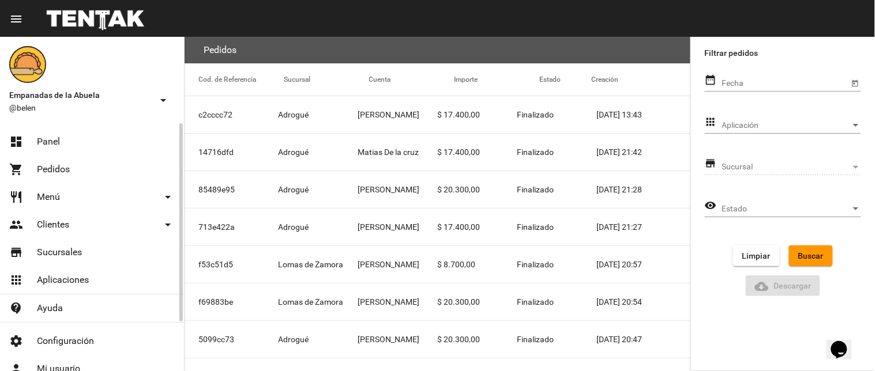
drag, startPoint x: 97, startPoint y: 133, endPoint x: 120, endPoint y: 124, distance: 24.6
click at [97, 133] on link "dashboard Panel" at bounding box center [92, 142] width 184 height 28
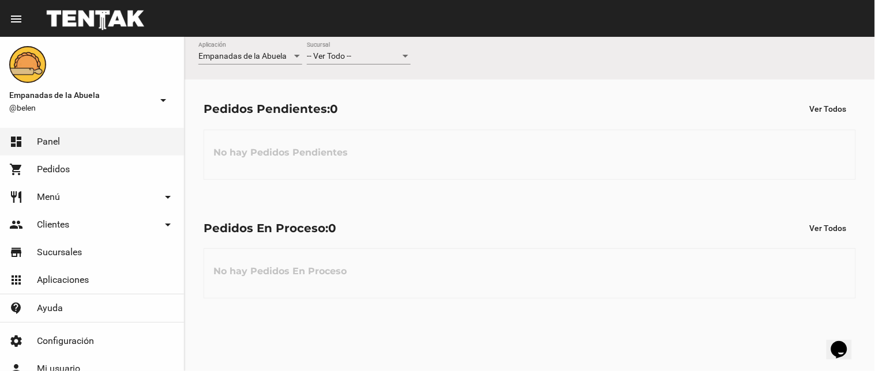
click at [380, 49] on div "-- Ver Todo -- Sucursal" at bounding box center [359, 53] width 104 height 22
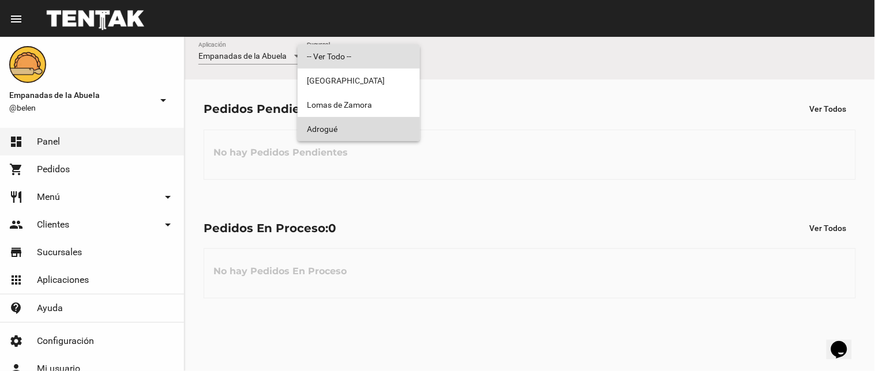
click at [341, 129] on span "Adrogué" at bounding box center [359, 129] width 104 height 24
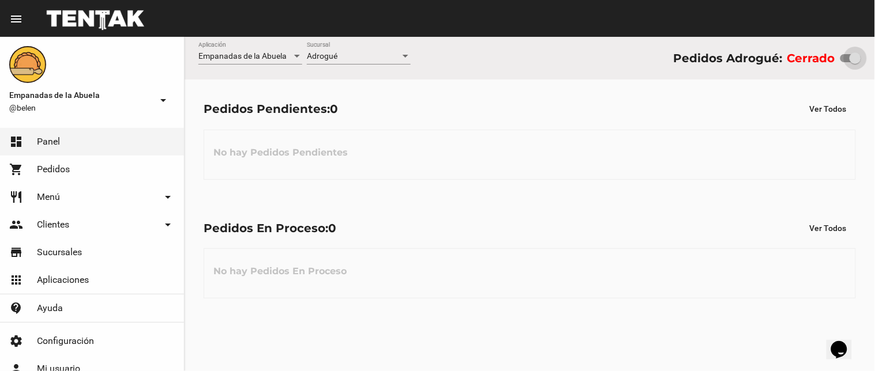
drag, startPoint x: 846, startPoint y: 54, endPoint x: 874, endPoint y: 59, distance: 28.6
click at [874, 59] on div "Empanadas de la Abuela Aplicación Adrogué Sucursal Pedidos Adrogué: Cerrado" at bounding box center [530, 58] width 690 height 43
click at [376, 68] on div "Adrogué Sucursal" at bounding box center [359, 58] width 104 height 33
click at [370, 56] on div "Adrogué" at bounding box center [353, 56] width 93 height 9
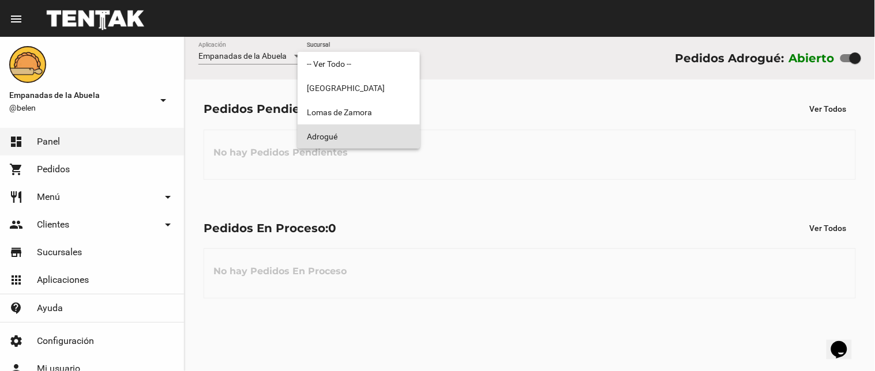
click at [368, 145] on span "Adrogué" at bounding box center [359, 137] width 104 height 24
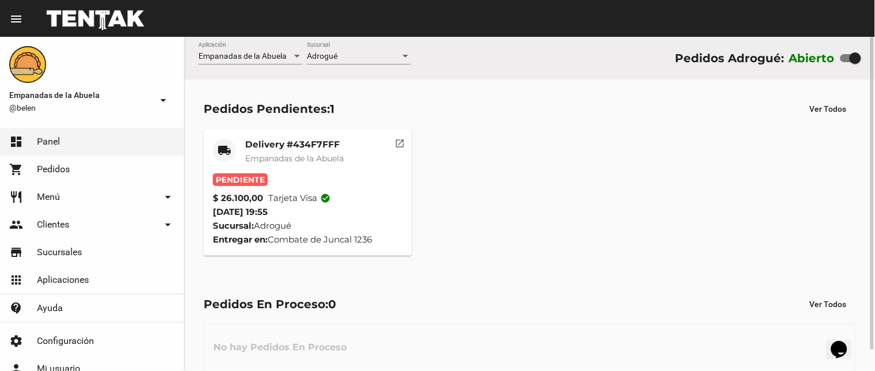
click at [292, 177] on div "Pendiente" at bounding box center [308, 180] width 190 height 13
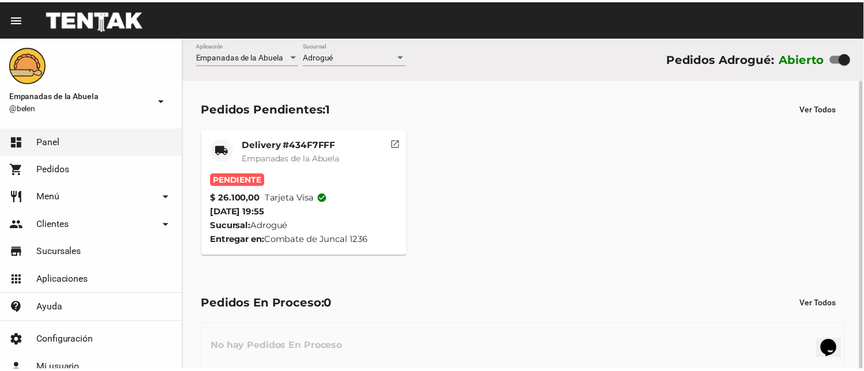
scroll to position [22, 0]
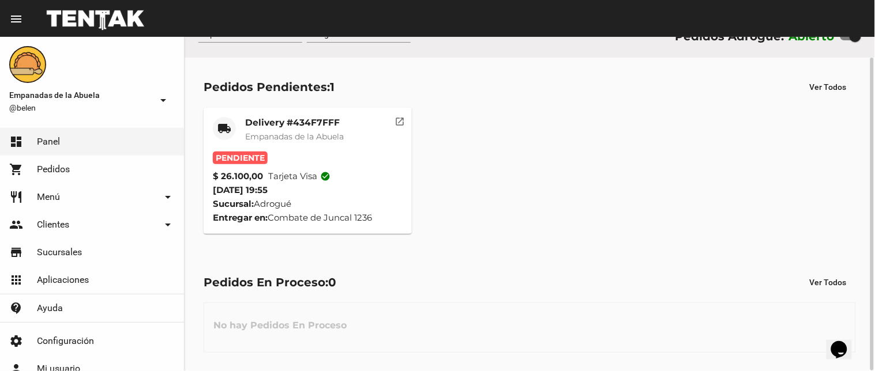
click at [303, 117] on mat-card-title "Delivery #434F7FFF" at bounding box center [294, 123] width 99 height 12
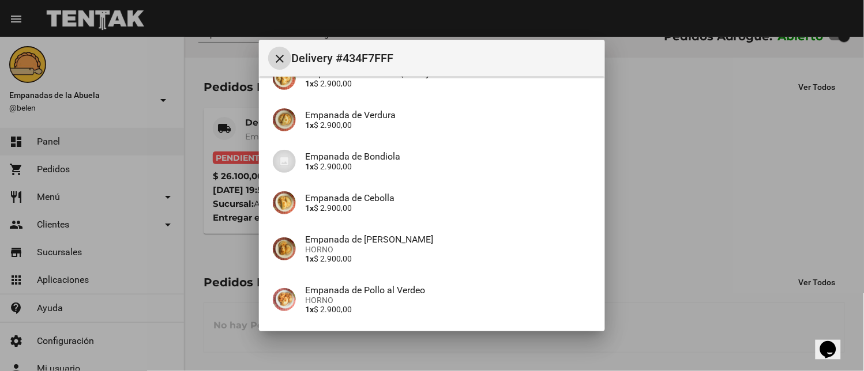
scroll to position [347, 0]
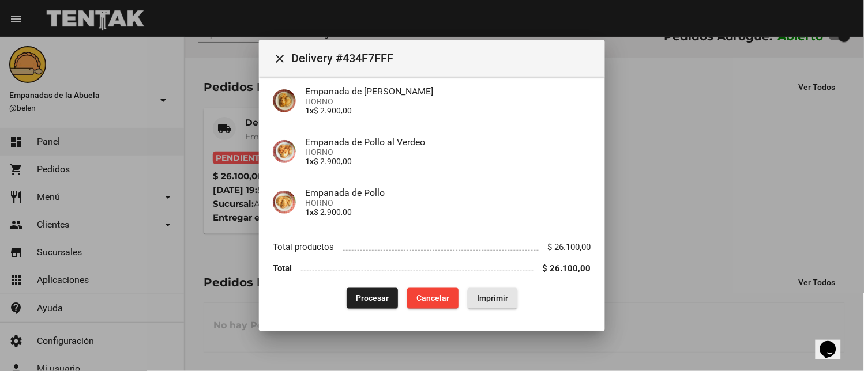
click at [480, 302] on span "Imprimir" at bounding box center [492, 298] width 31 height 9
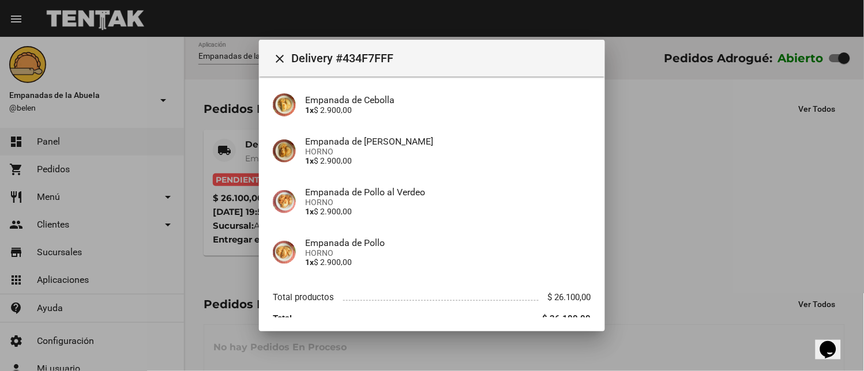
scroll to position [347, 0]
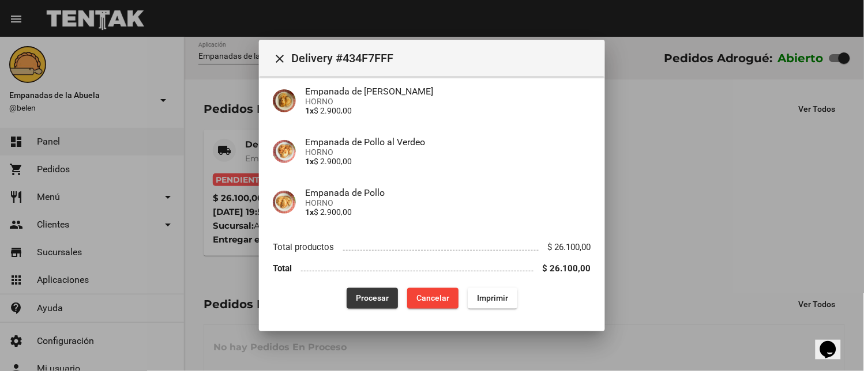
click at [369, 299] on span "Procesar" at bounding box center [372, 298] width 33 height 9
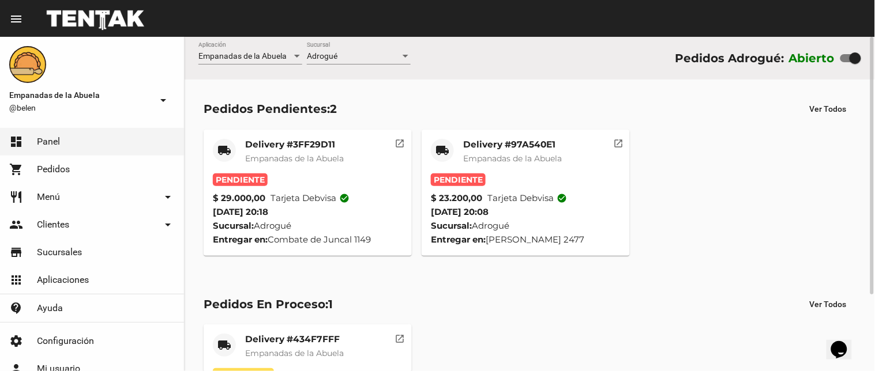
click at [463, 163] on mat-card-header "local_shipping Delivery #97A540E1 Empanadas de [GEOGRAPHIC_DATA]" at bounding box center [526, 156] width 190 height 35
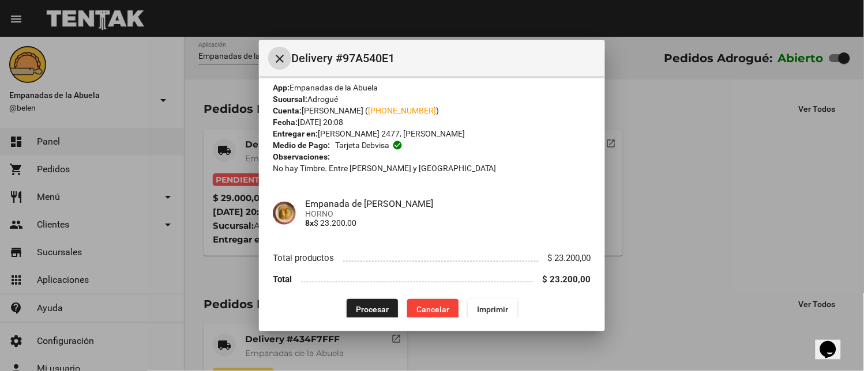
scroll to position [20, 0]
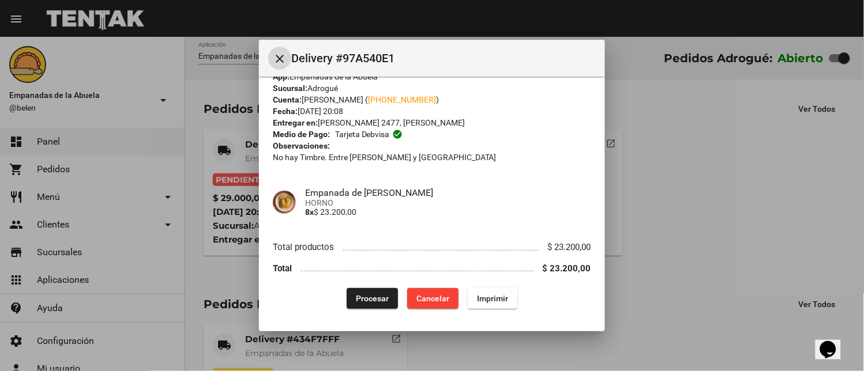
drag, startPoint x: 487, startPoint y: 299, endPoint x: 396, endPoint y: 222, distance: 119.9
click at [488, 299] on span "Imprimir" at bounding box center [492, 298] width 31 height 9
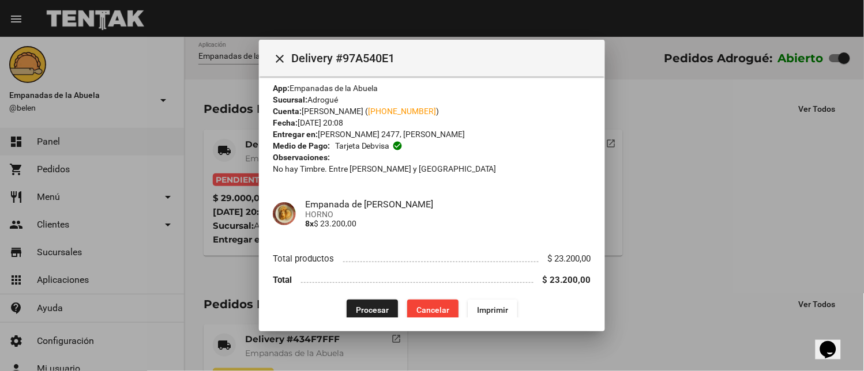
scroll to position [20, 0]
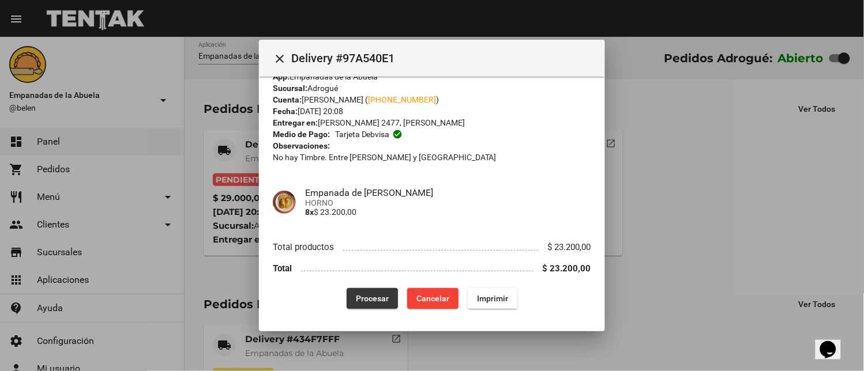
click at [362, 295] on span "Procesar" at bounding box center [372, 298] width 33 height 9
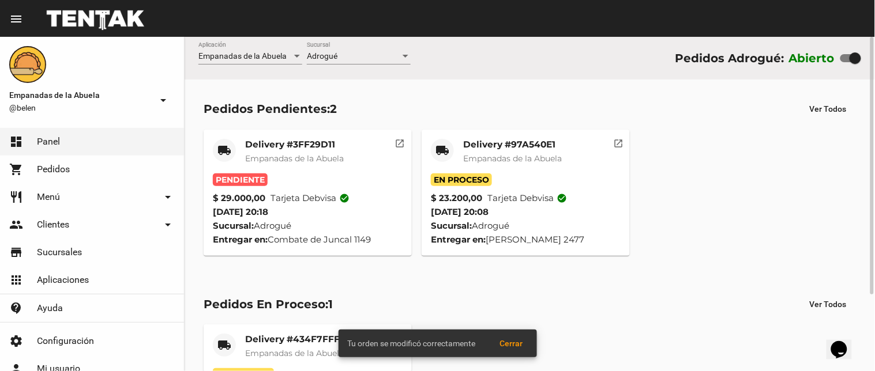
click at [306, 151] on div "Delivery #3FF29D11 Empanadas de la Abuela" at bounding box center [294, 156] width 99 height 35
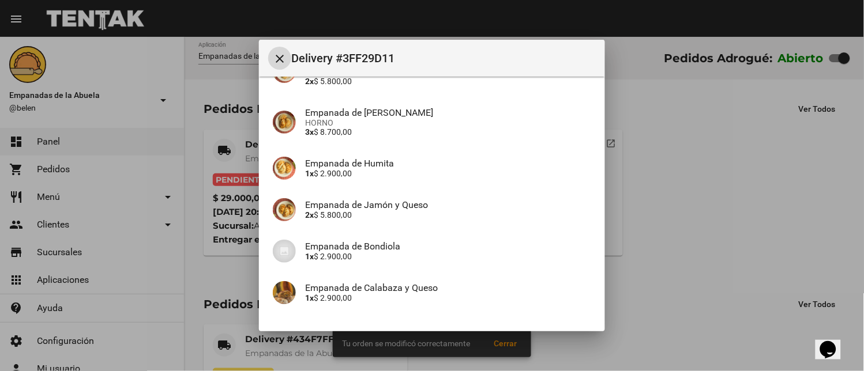
scroll to position [213, 0]
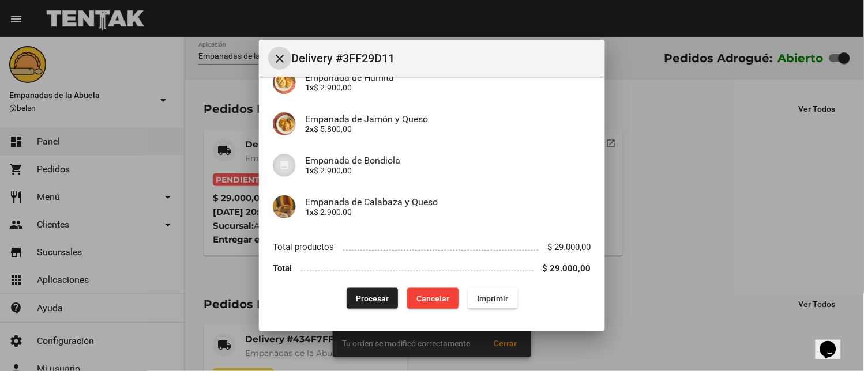
click at [491, 290] on button "Imprimir" at bounding box center [493, 298] width 50 height 21
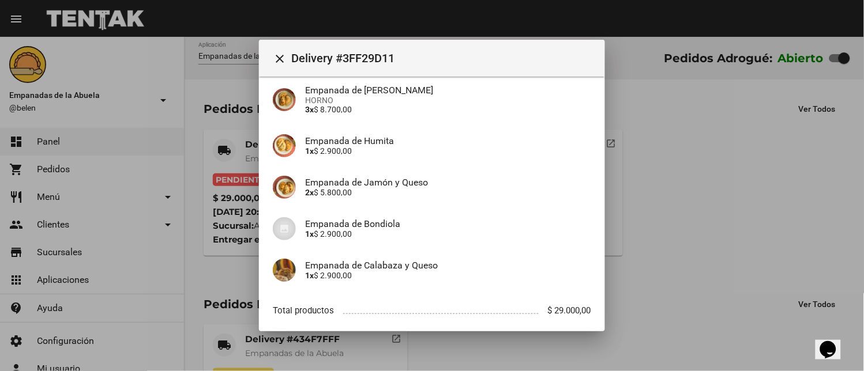
scroll to position [213, 0]
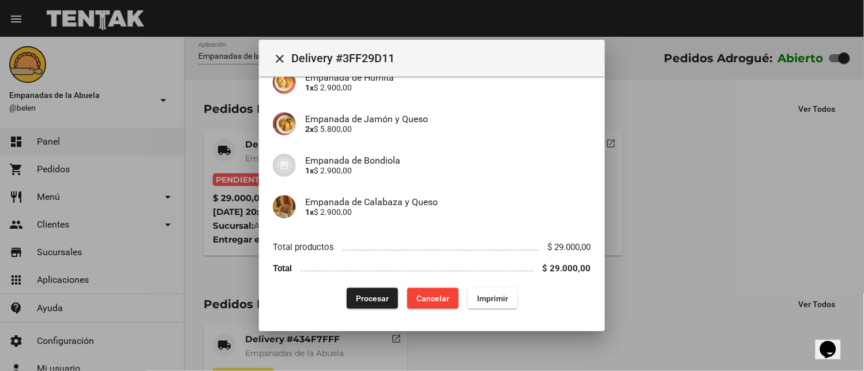
click at [358, 290] on div "App: Empanadas de la Abuela Sucursal: Adrogué Cuenta: [PERSON_NAME] ( [PHONE_NU…" at bounding box center [432, 93] width 318 height 433
click at [358, 297] on span "Procesar" at bounding box center [372, 298] width 33 height 9
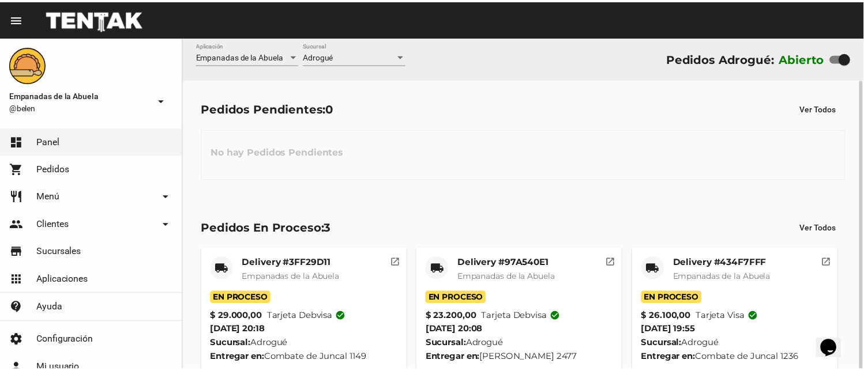
scroll to position [22, 0]
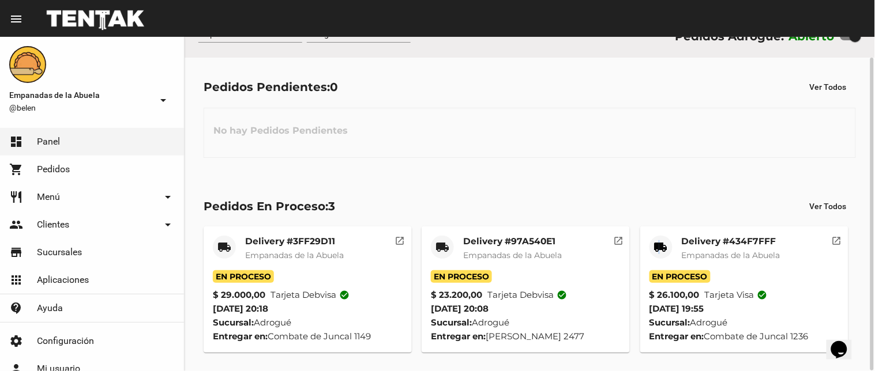
click at [659, 245] on mat-icon "local_shipping" at bounding box center [661, 248] width 14 height 14
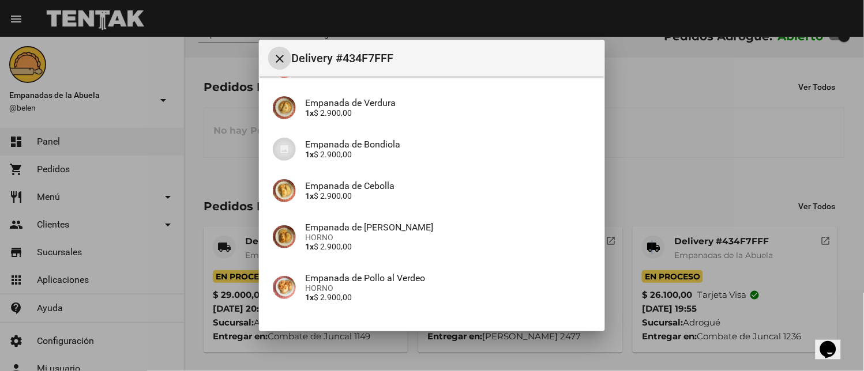
scroll to position [347, 0]
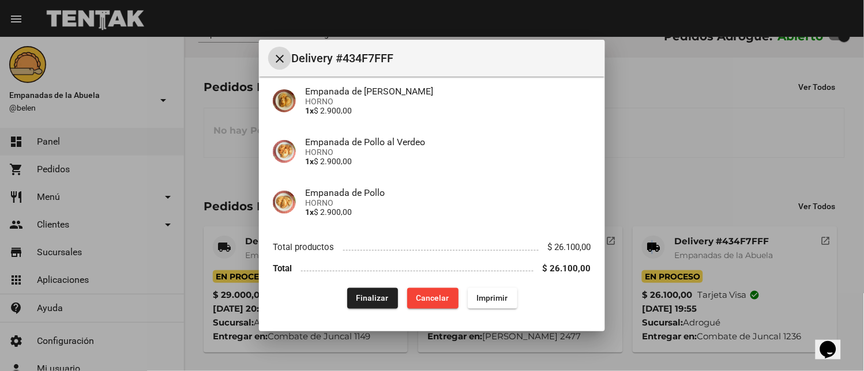
click at [356, 301] on span "Finalizar" at bounding box center [372, 298] width 32 height 9
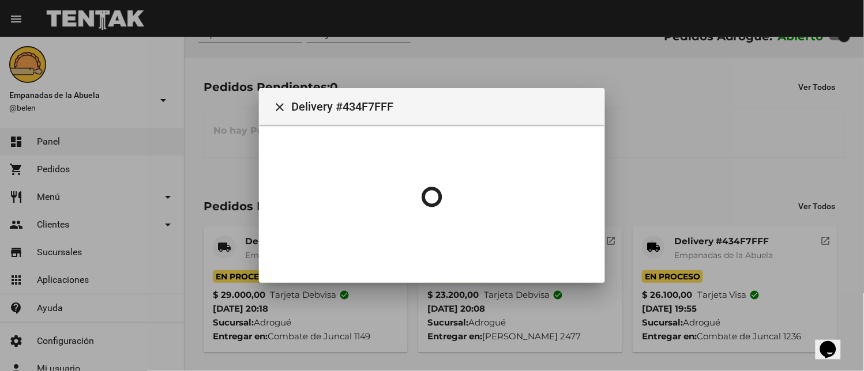
scroll to position [0, 0]
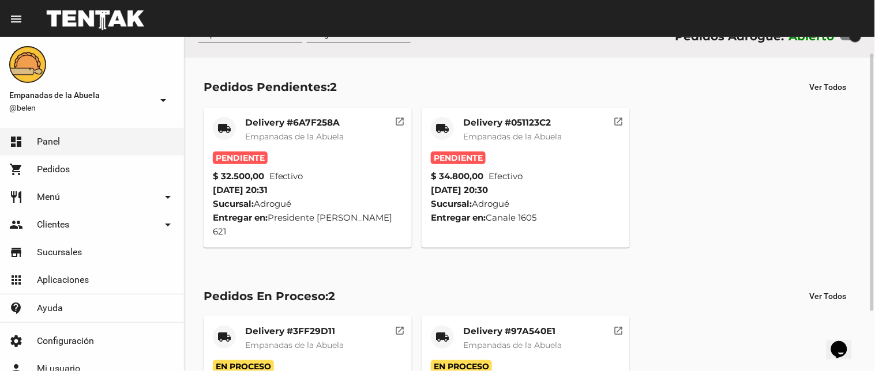
click at [535, 122] on mat-card-title "Delivery #051123C2" at bounding box center [512, 123] width 99 height 12
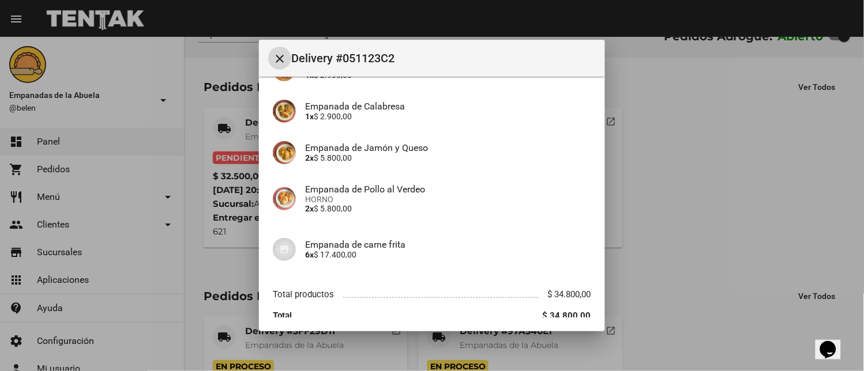
scroll to position [171, 0]
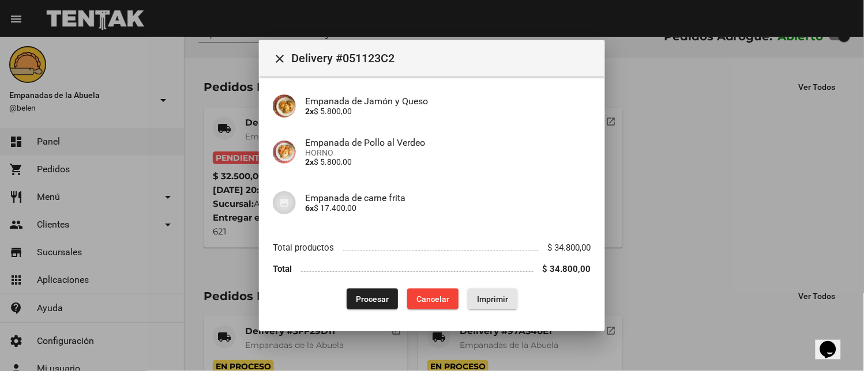
click at [491, 292] on button "Imprimir" at bounding box center [493, 299] width 50 height 21
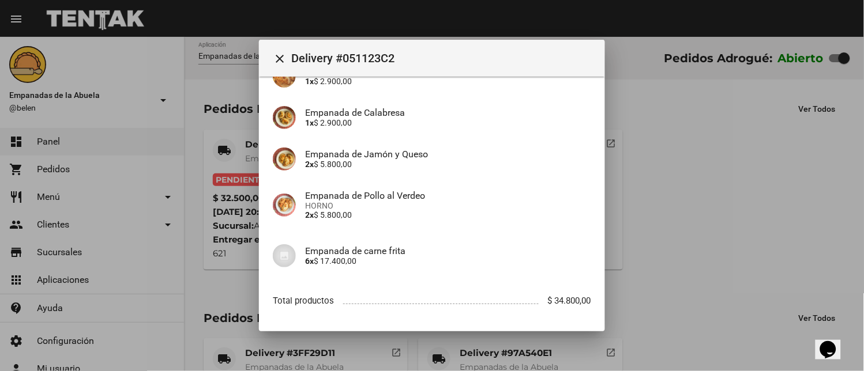
scroll to position [171, 0]
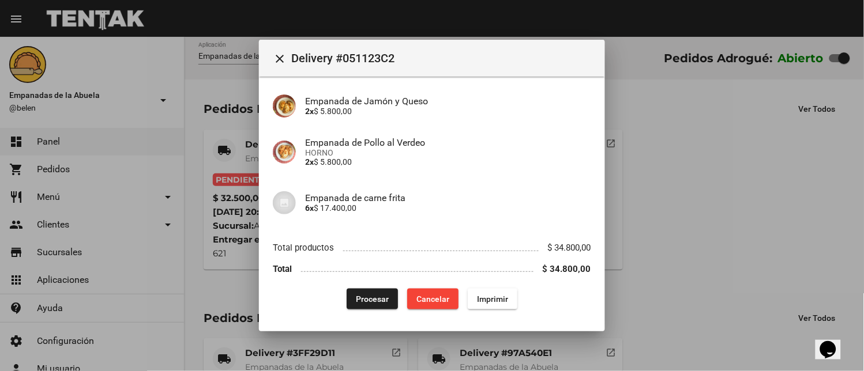
click at [383, 295] on span "Procesar" at bounding box center [372, 299] width 33 height 9
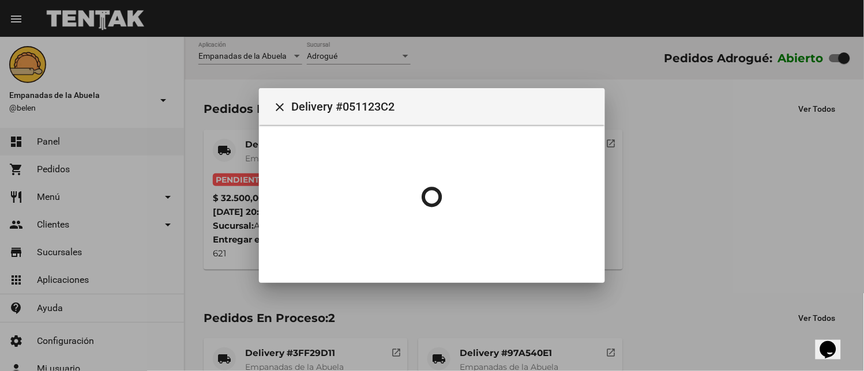
scroll to position [0, 0]
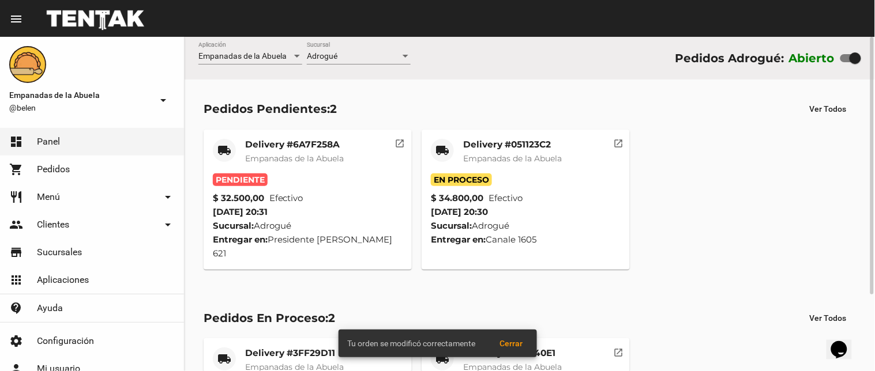
drag, startPoint x: 273, startPoint y: 130, endPoint x: 295, endPoint y: 162, distance: 38.4
click at [278, 144] on mat-card "local_shipping Delivery #6A7F258A Empanadas de la Abuela Pendiente $ 32.500,00 …" at bounding box center [308, 200] width 208 height 140
click at [290, 156] on span "Empanadas de la Abuela" at bounding box center [294, 158] width 99 height 10
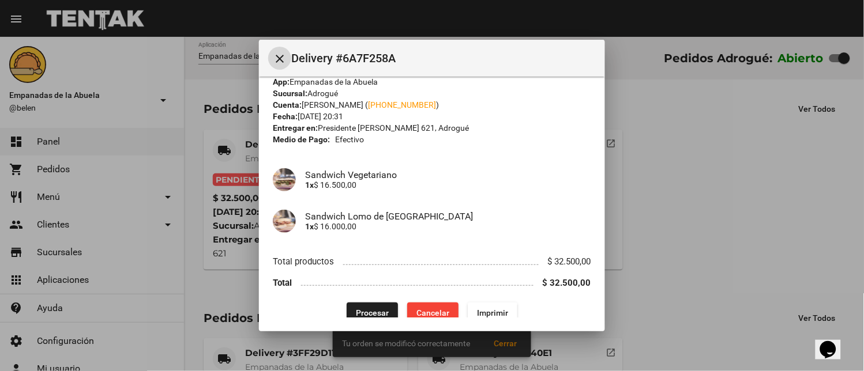
scroll to position [29, 0]
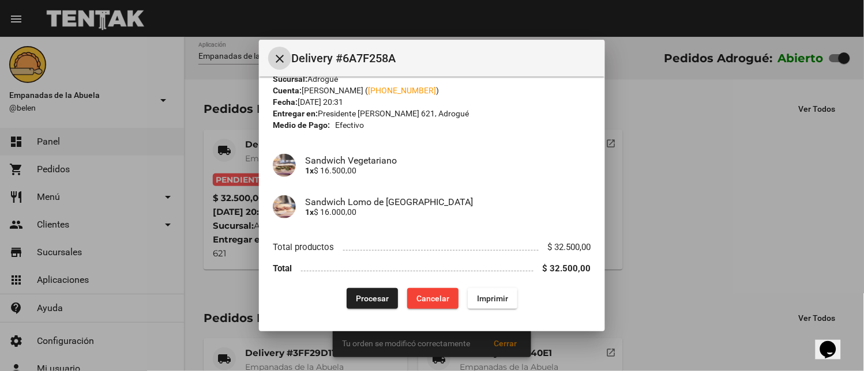
drag, startPoint x: 489, startPoint y: 302, endPoint x: 337, endPoint y: 140, distance: 222.0
click at [489, 301] on span "Imprimir" at bounding box center [492, 298] width 31 height 9
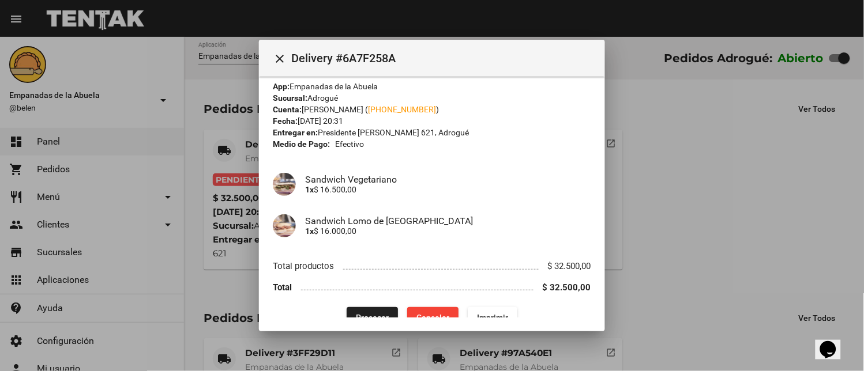
scroll to position [29, 0]
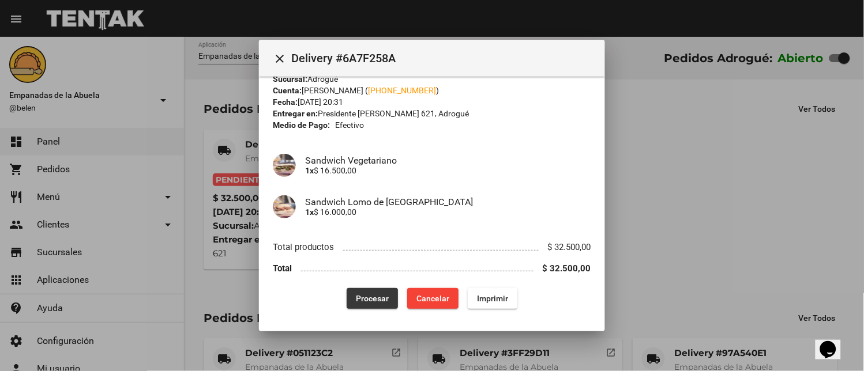
click at [377, 291] on button "Procesar" at bounding box center [372, 298] width 51 height 21
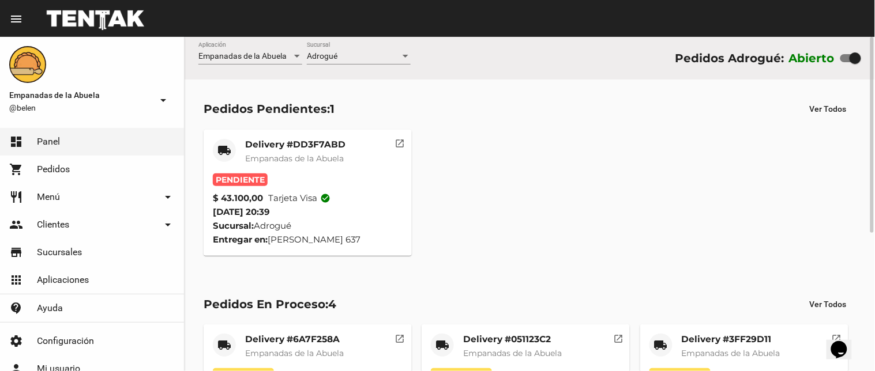
click at [281, 147] on mat-card-title "Delivery #DD3F7ABD" at bounding box center [295, 145] width 100 height 12
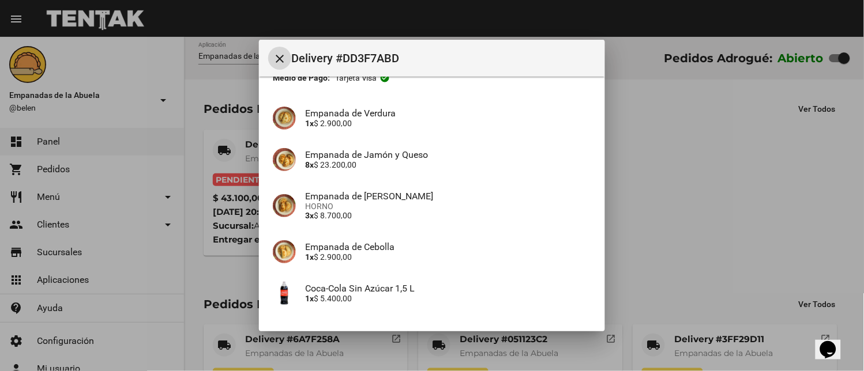
scroll to position [163, 0]
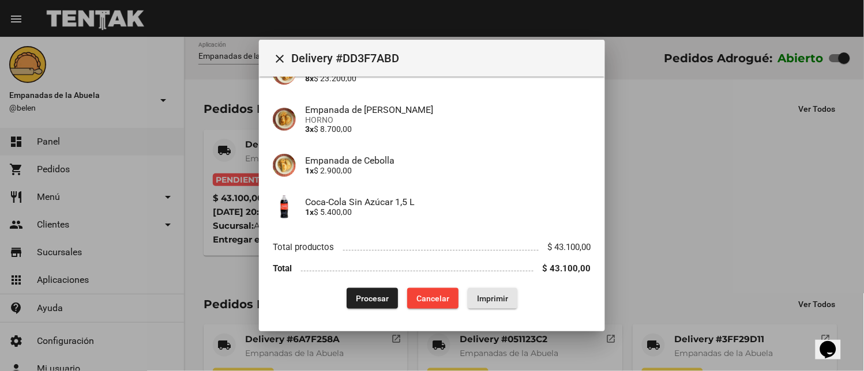
click at [490, 302] on span "Imprimir" at bounding box center [492, 298] width 31 height 9
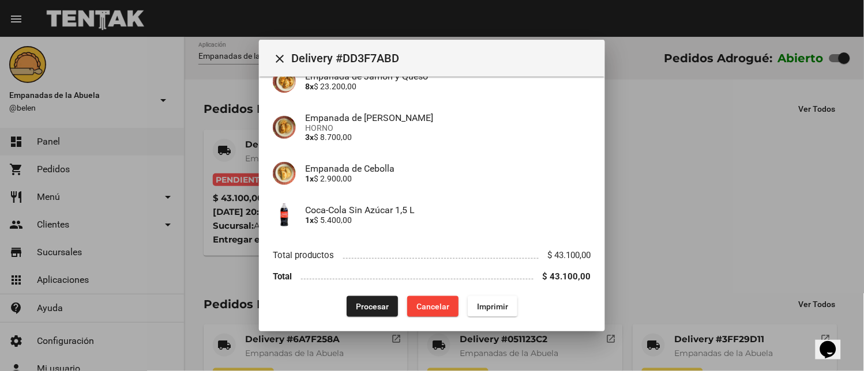
scroll to position [163, 0]
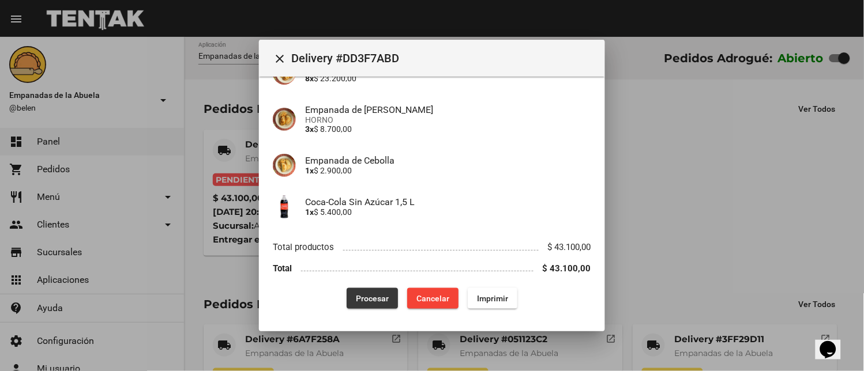
click at [358, 304] on button "Procesar" at bounding box center [372, 298] width 51 height 21
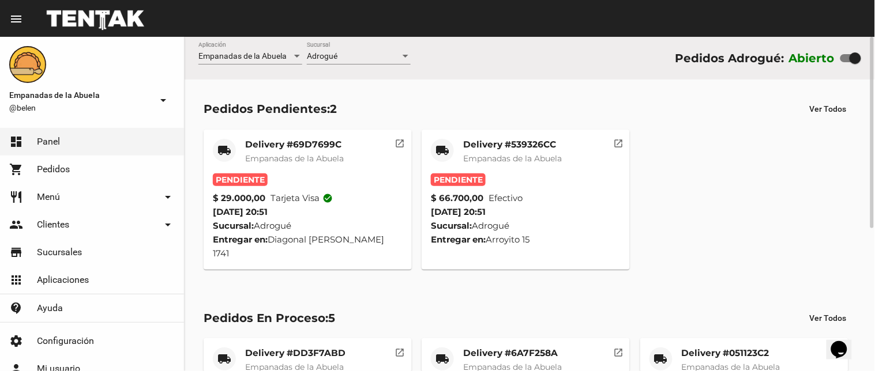
click at [504, 152] on div "Delivery #539326CC Empanadas de la Abuela" at bounding box center [512, 156] width 99 height 35
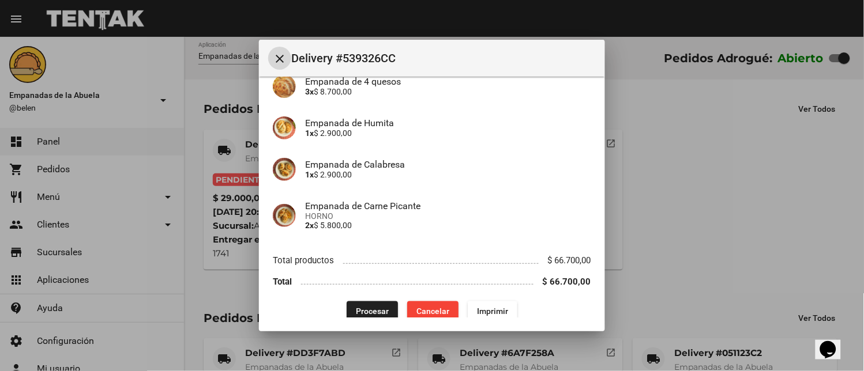
scroll to position [264, 0]
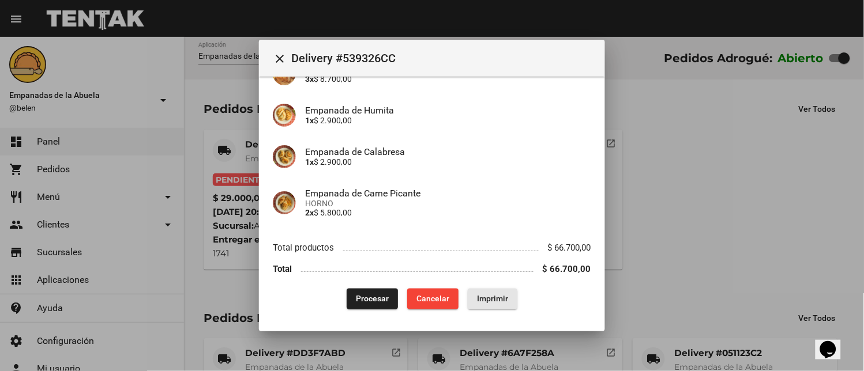
click at [497, 296] on span "Imprimir" at bounding box center [492, 299] width 31 height 9
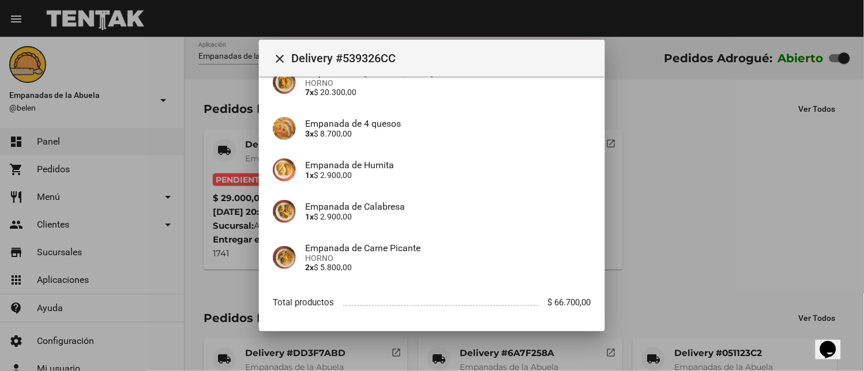
scroll to position [264, 0]
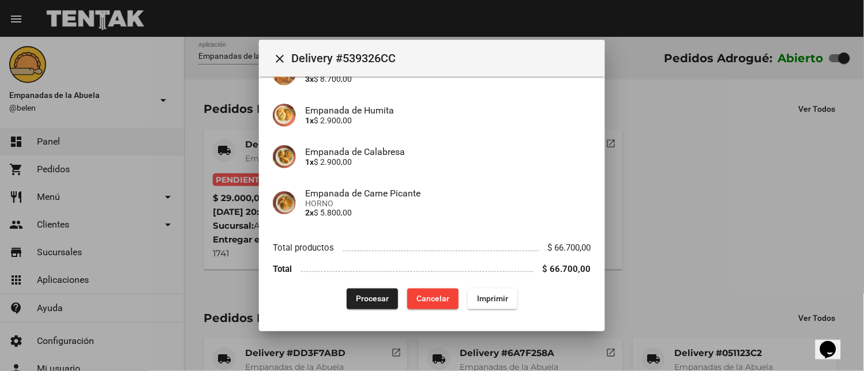
click at [485, 298] on span "Imprimir" at bounding box center [492, 299] width 31 height 9
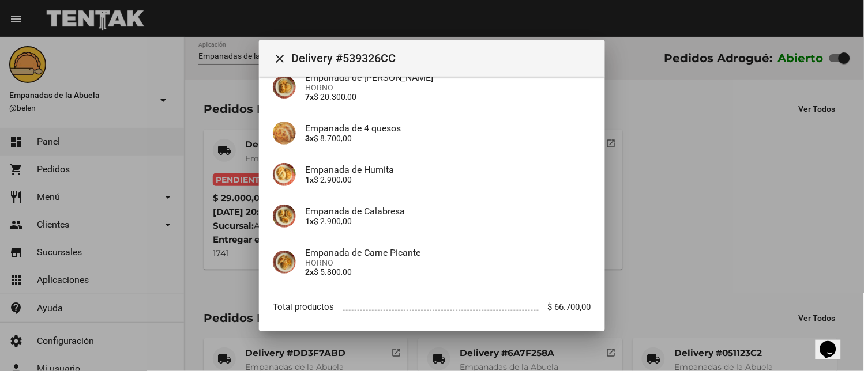
scroll to position [264, 0]
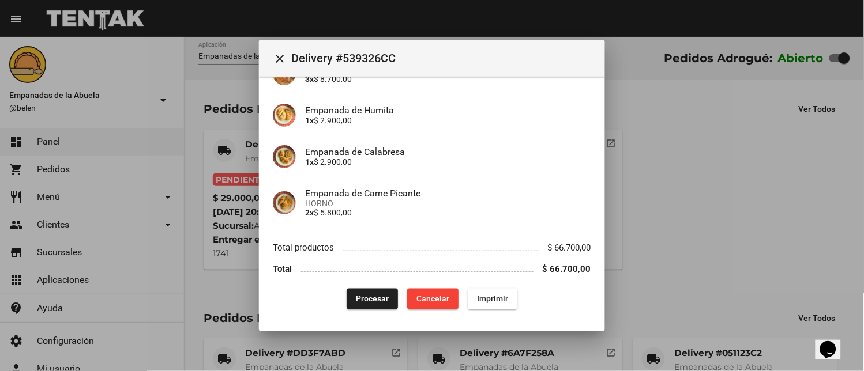
click at [356, 302] on span "Procesar" at bounding box center [372, 299] width 33 height 9
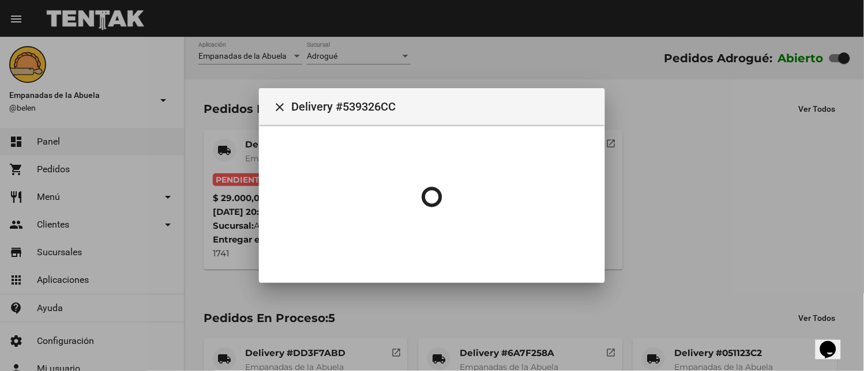
scroll to position [0, 0]
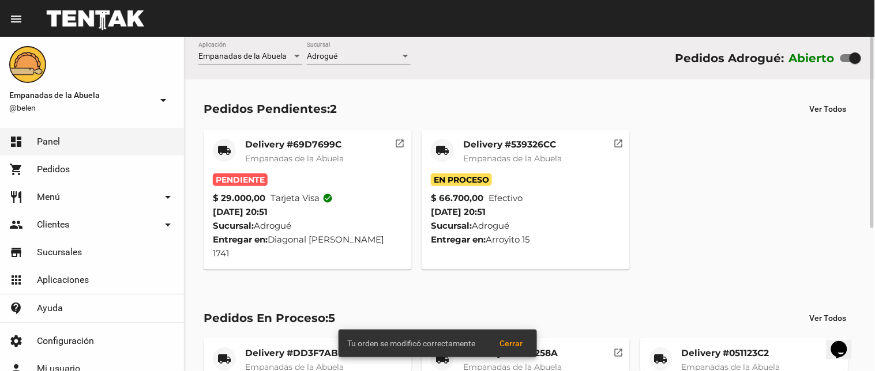
click at [252, 144] on mat-card-title "Delivery #69D7699C" at bounding box center [294, 145] width 99 height 12
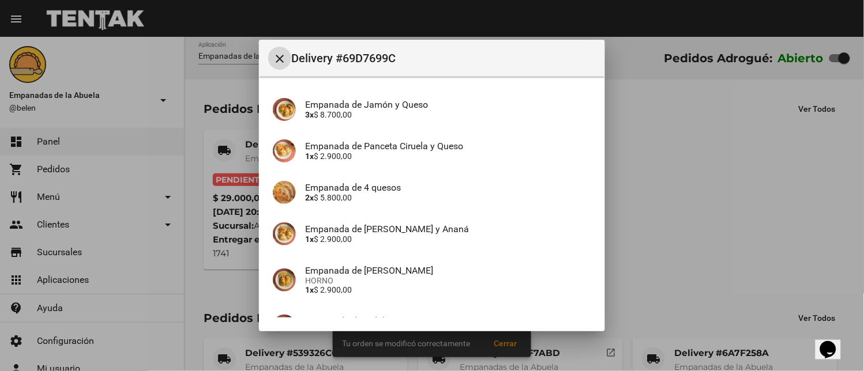
scroll to position [255, 0]
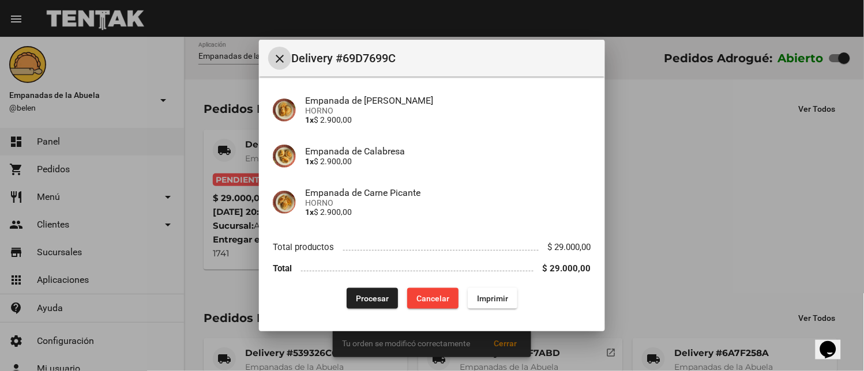
click at [480, 307] on button "Imprimir" at bounding box center [493, 298] width 50 height 21
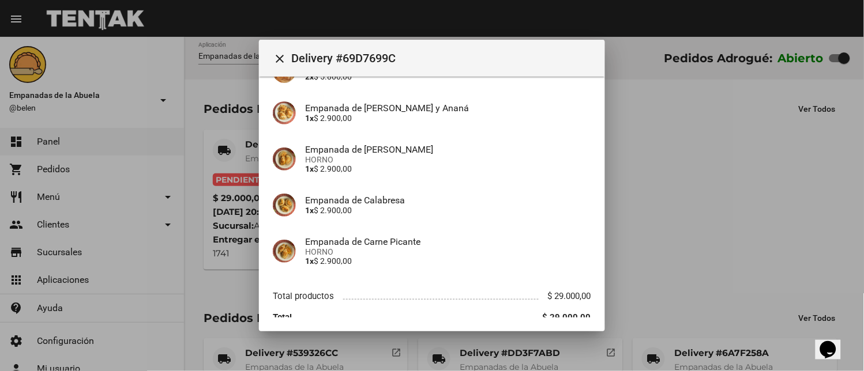
scroll to position [255, 0]
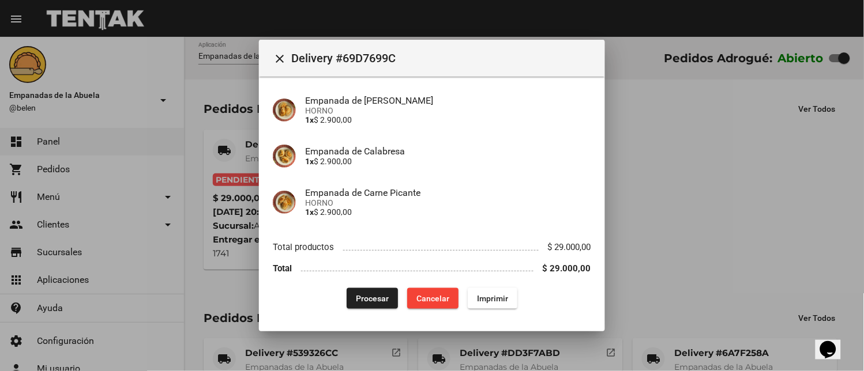
click at [351, 307] on button "Procesar" at bounding box center [372, 298] width 51 height 21
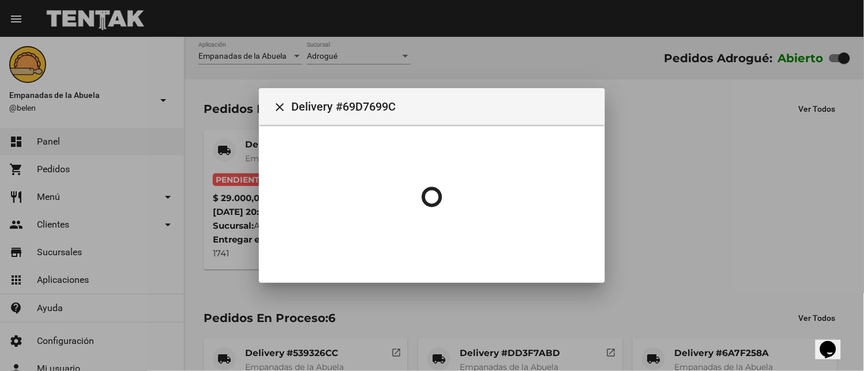
scroll to position [0, 0]
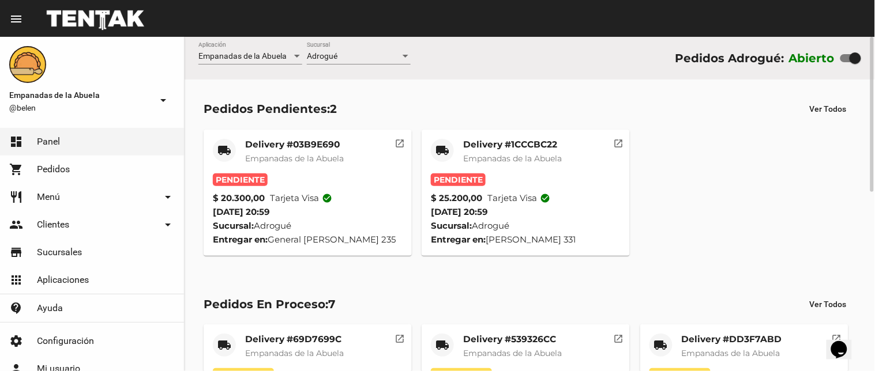
click at [485, 145] on mat-card-title "Delivery #1CCCBC22" at bounding box center [512, 145] width 99 height 12
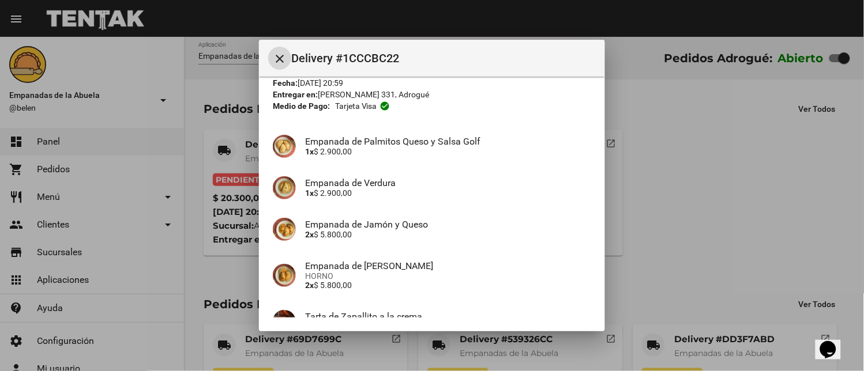
scroll to position [163, 0]
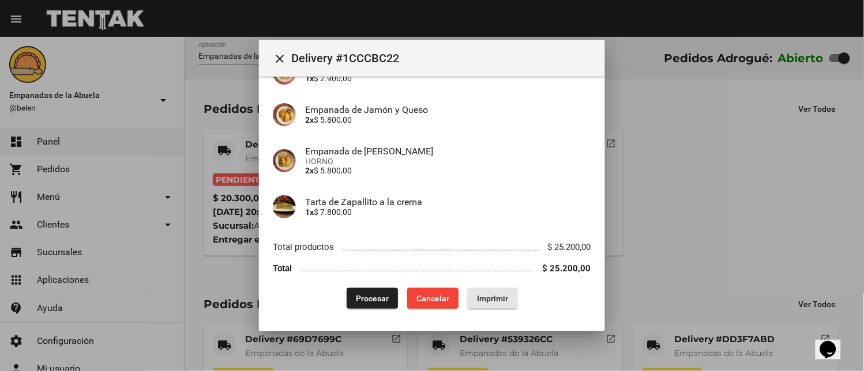
drag, startPoint x: 488, startPoint y: 296, endPoint x: 365, endPoint y: 253, distance: 130.8
click at [487, 296] on span "Imprimir" at bounding box center [492, 298] width 31 height 9
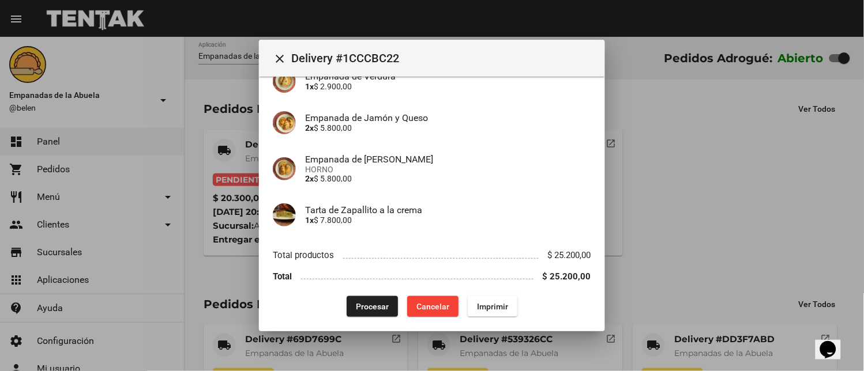
scroll to position [163, 0]
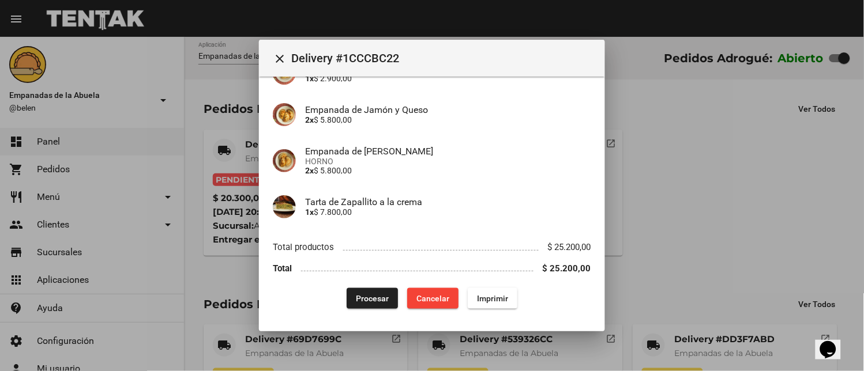
click at [370, 290] on button "Procesar" at bounding box center [372, 298] width 51 height 21
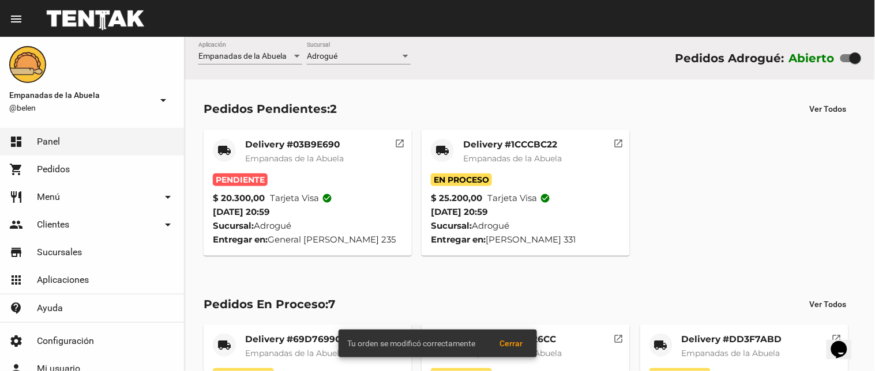
click at [261, 148] on mat-card-title "Delivery #03B9E690" at bounding box center [294, 145] width 99 height 12
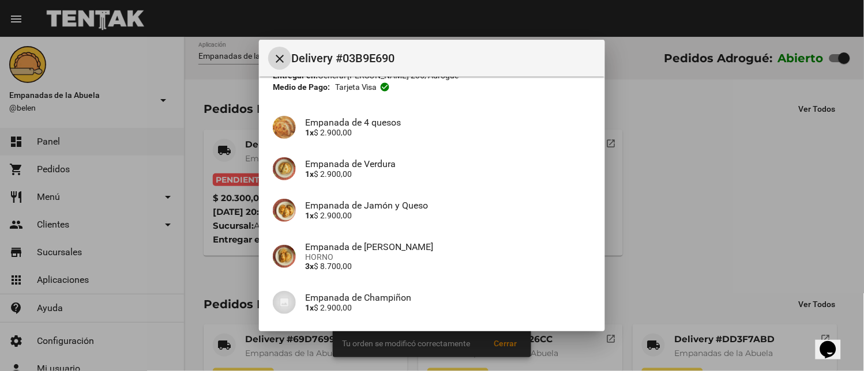
scroll to position [163, 0]
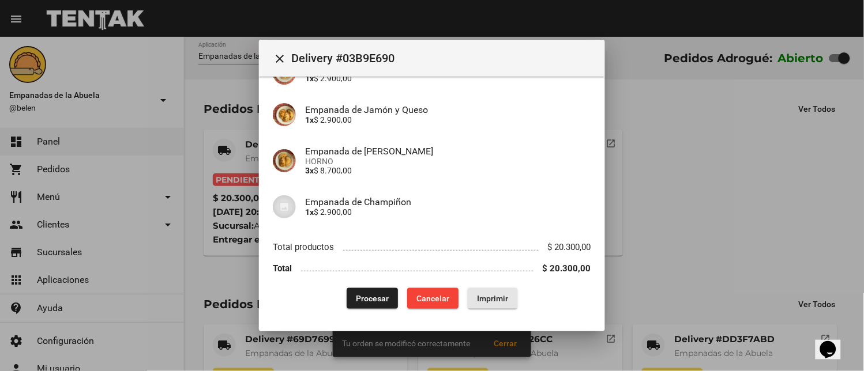
click at [470, 291] on button "Imprimir" at bounding box center [493, 298] width 50 height 21
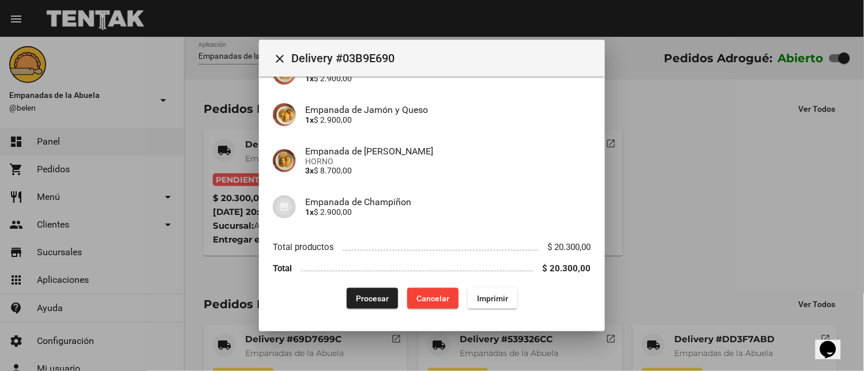
scroll to position [163, 0]
click at [358, 296] on span "Procesar" at bounding box center [372, 298] width 33 height 9
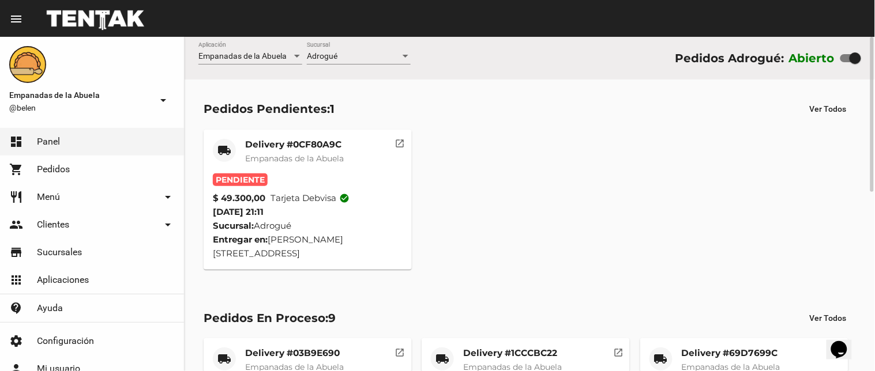
click at [301, 163] on span "Empanadas de la Abuela" at bounding box center [294, 158] width 99 height 10
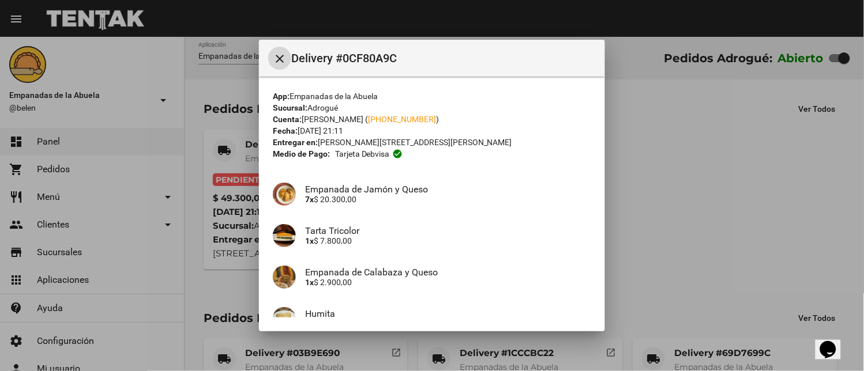
scroll to position [213, 0]
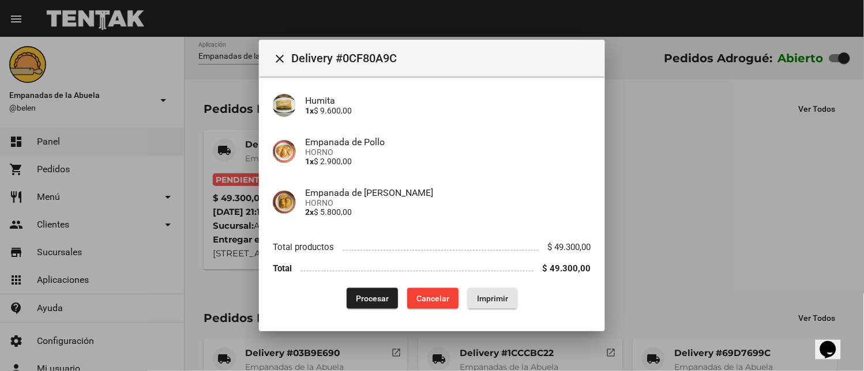
click at [485, 306] on button "Imprimir" at bounding box center [493, 298] width 50 height 21
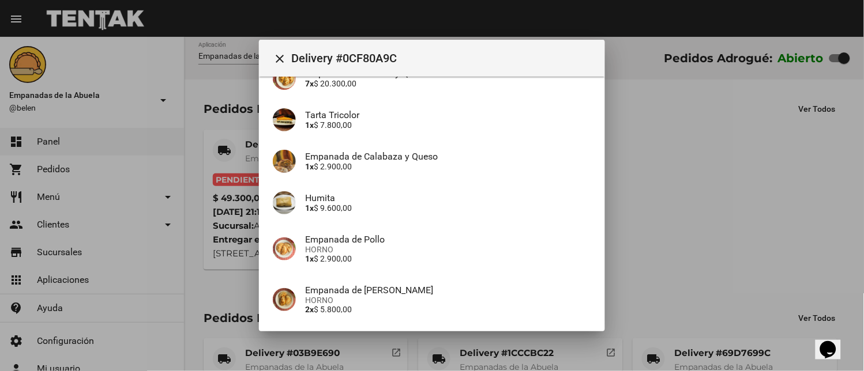
click at [217, 150] on div at bounding box center [432, 185] width 864 height 371
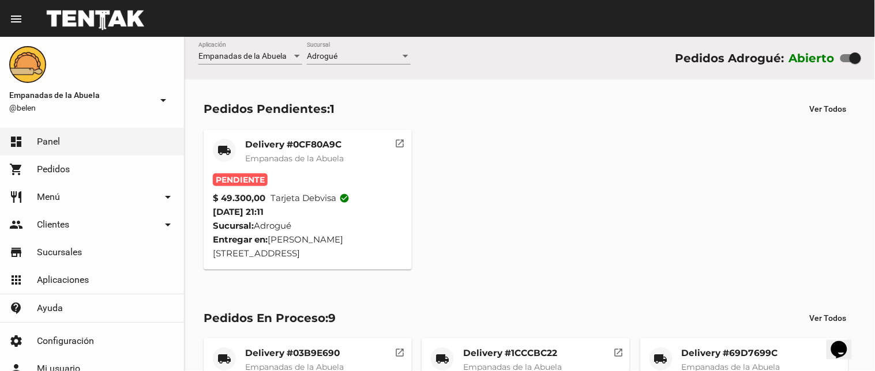
click at [217, 150] on mat-icon "local_shipping" at bounding box center [224, 151] width 14 height 14
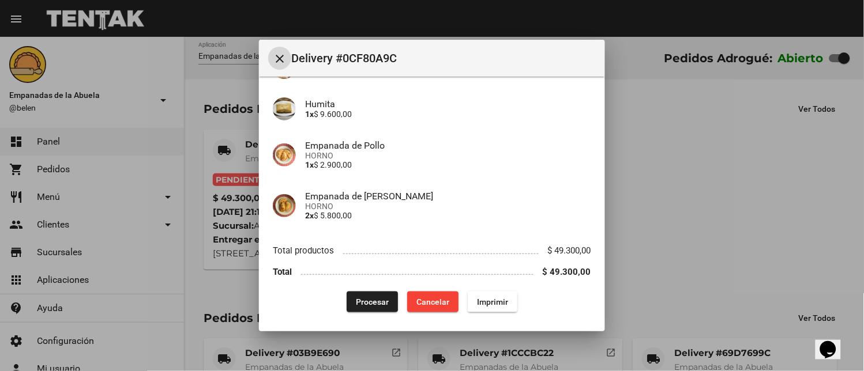
scroll to position [213, 0]
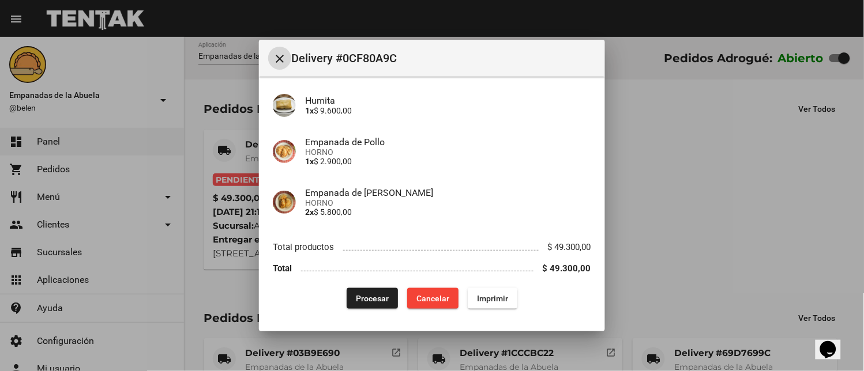
click at [366, 294] on span "Procesar" at bounding box center [372, 298] width 33 height 9
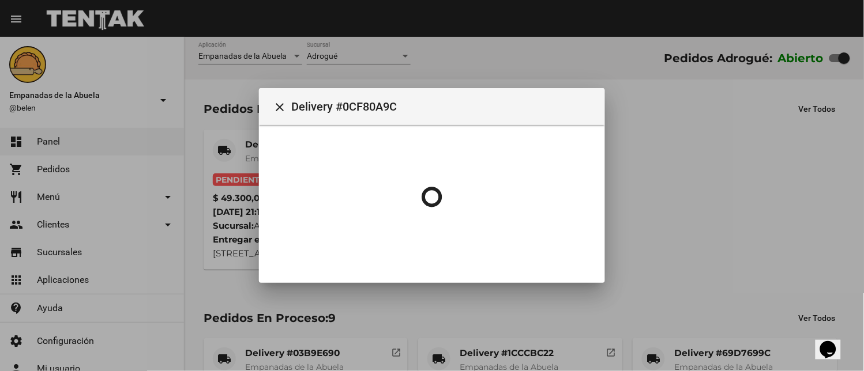
scroll to position [0, 0]
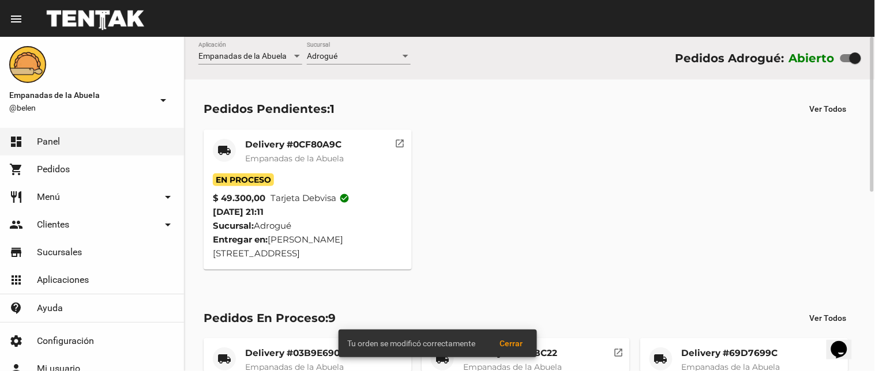
drag, startPoint x: 618, startPoint y: 180, endPoint x: 623, endPoint y: 175, distance: 6.9
click at [620, 178] on div "local_shipping Delivery #0CF80A9C Empanadas de la Abuela En Proceso $ 49.300,00…" at bounding box center [529, 200] width 663 height 151
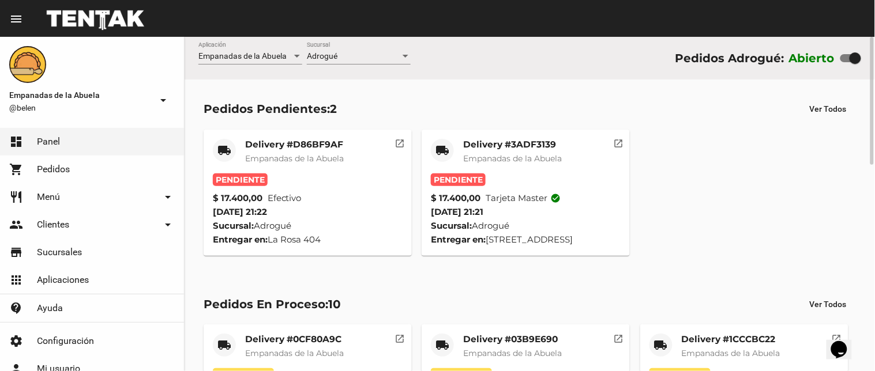
click at [490, 148] on mat-card-title "Delivery #3ADF3139" at bounding box center [512, 145] width 99 height 12
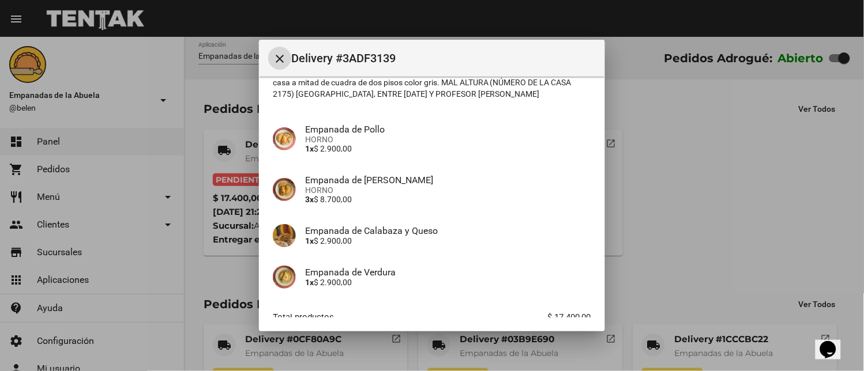
scroll to position [164, 0]
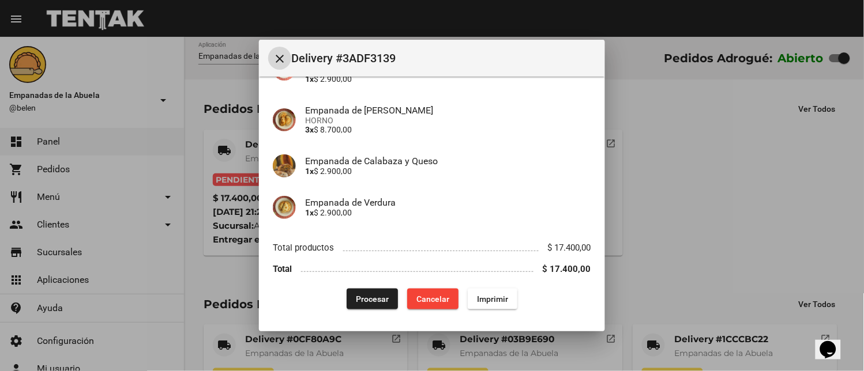
drag, startPoint x: 481, startPoint y: 292, endPoint x: 511, endPoint y: 291, distance: 30.0
click at [480, 292] on button "Imprimir" at bounding box center [493, 299] width 50 height 21
click at [356, 295] on span "Procesar" at bounding box center [372, 299] width 33 height 9
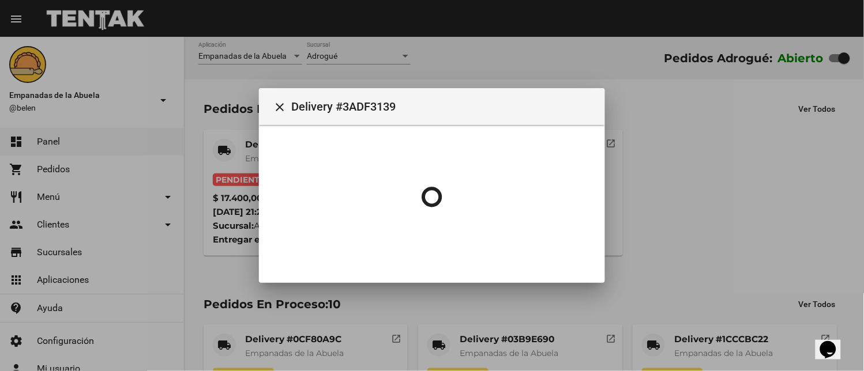
scroll to position [0, 0]
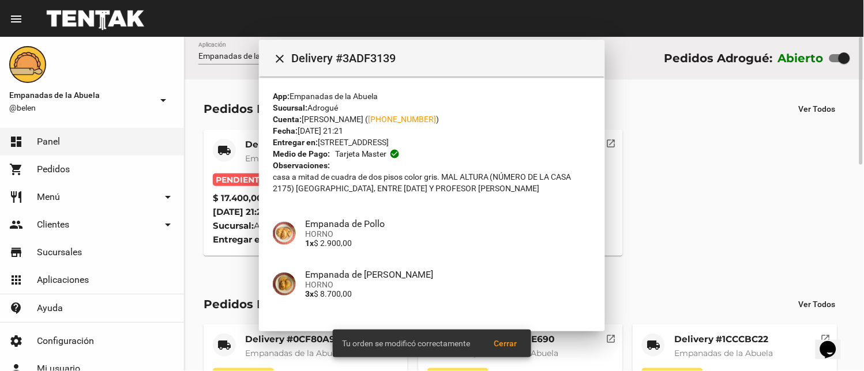
click at [241, 145] on mat-card-header "local_shipping Delivery #D86BF9AF Empanadas de [GEOGRAPHIC_DATA]" at bounding box center [306, 156] width 186 height 35
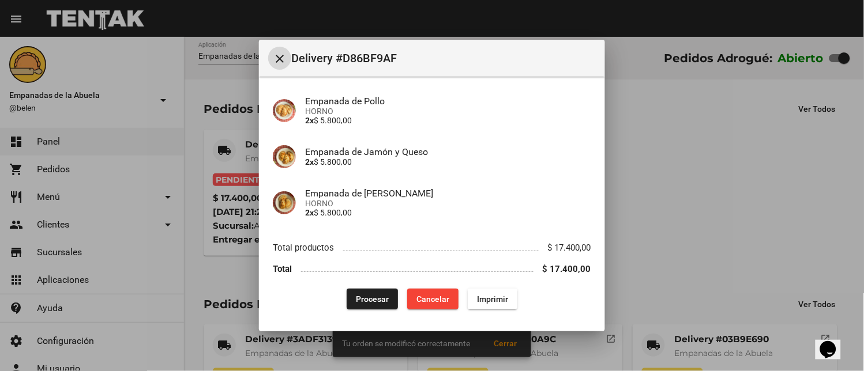
scroll to position [89, 0]
click at [487, 299] on span "Imprimir" at bounding box center [492, 298] width 31 height 9
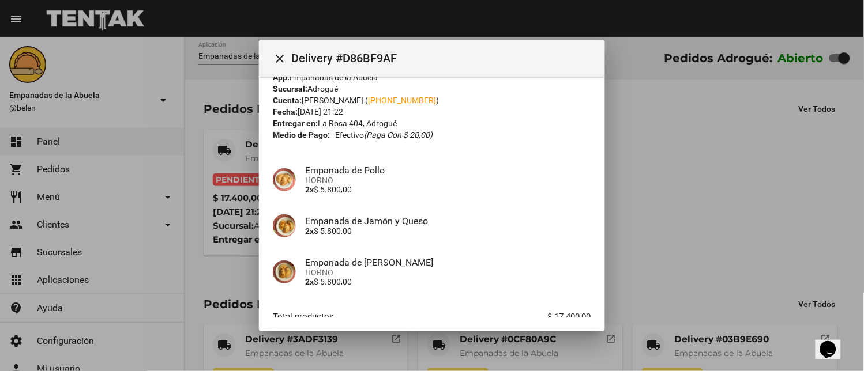
scroll to position [89, 0]
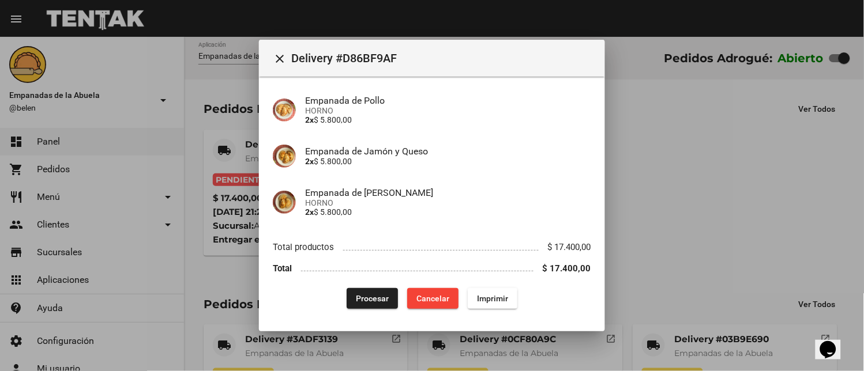
click at [375, 295] on span "Procesar" at bounding box center [372, 298] width 33 height 9
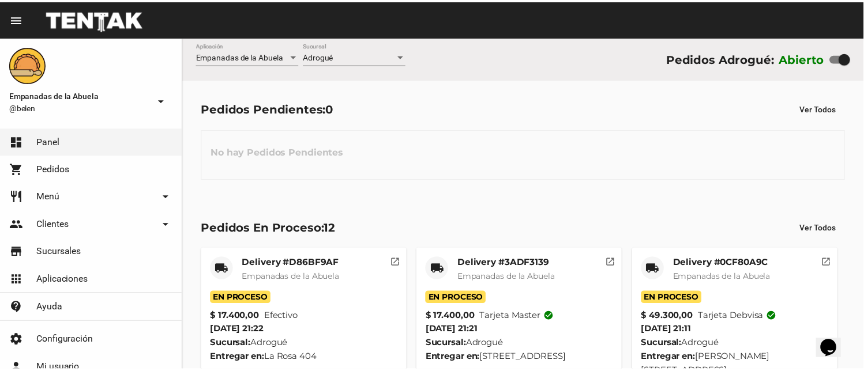
scroll to position [459, 0]
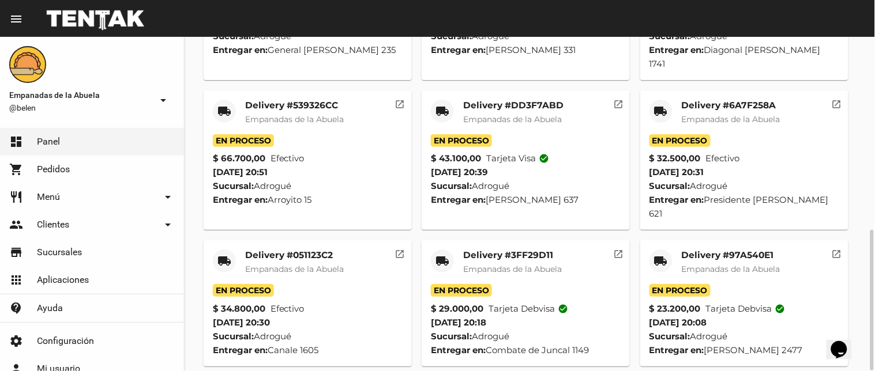
click at [659, 258] on mat-card-header "local_shipping Delivery #97A540E1 Empanadas de [GEOGRAPHIC_DATA]" at bounding box center [745, 267] width 190 height 35
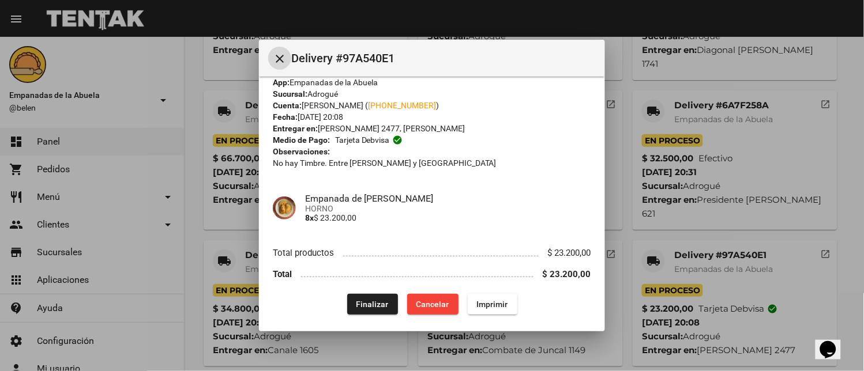
scroll to position [20, 0]
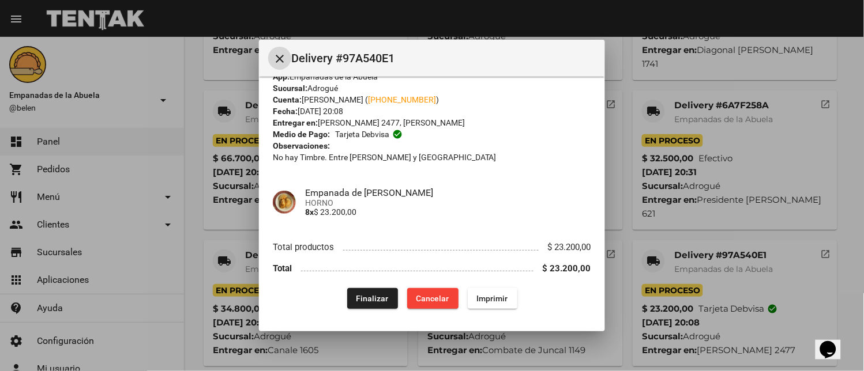
click at [368, 295] on span "Finalizar" at bounding box center [372, 298] width 32 height 9
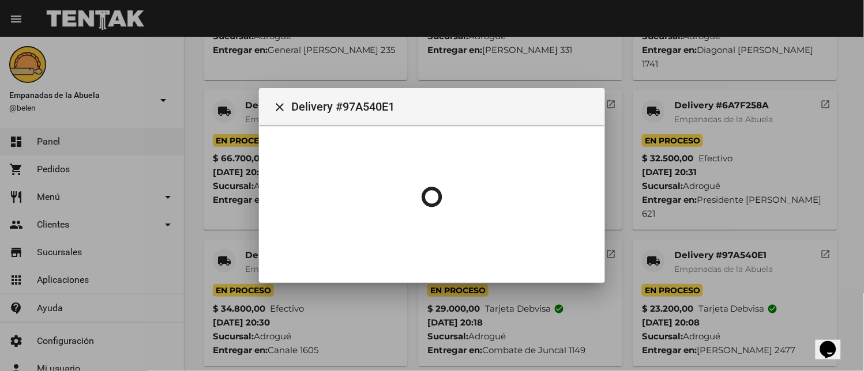
scroll to position [0, 0]
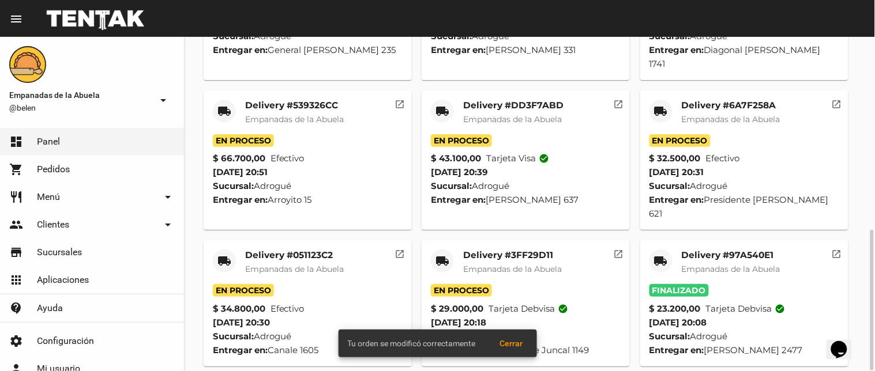
click at [434, 250] on div "local_shipping" at bounding box center [442, 261] width 23 height 23
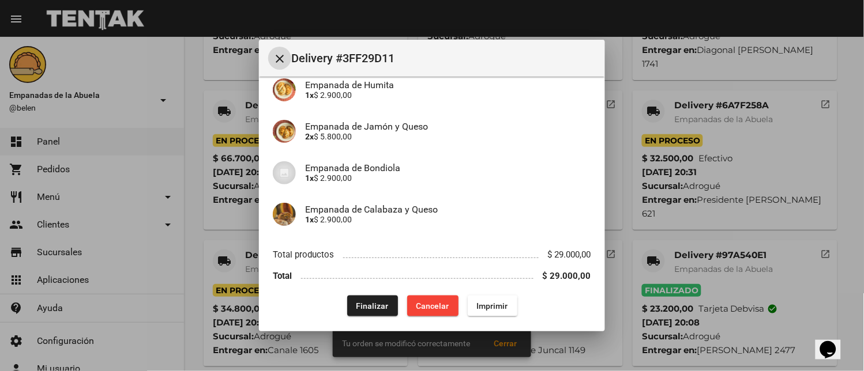
scroll to position [213, 0]
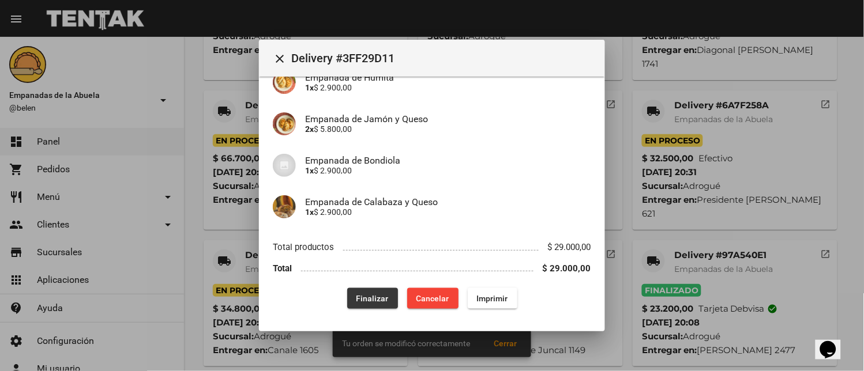
click at [367, 298] on span "Finalizar" at bounding box center [372, 298] width 32 height 9
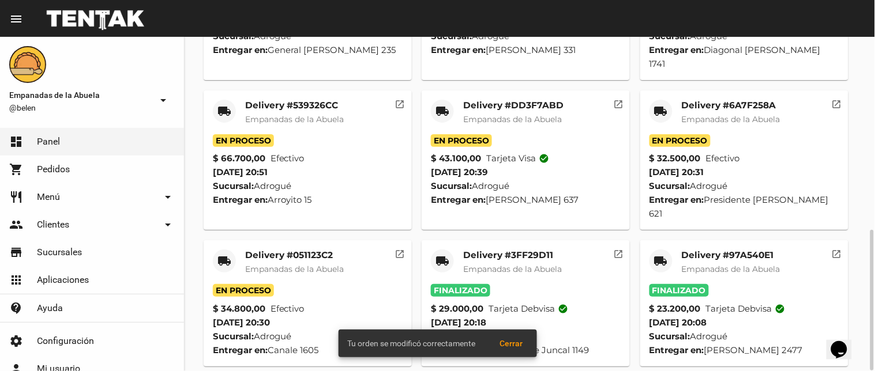
click at [224, 254] on mat-icon "local_shipping" at bounding box center [224, 261] width 14 height 14
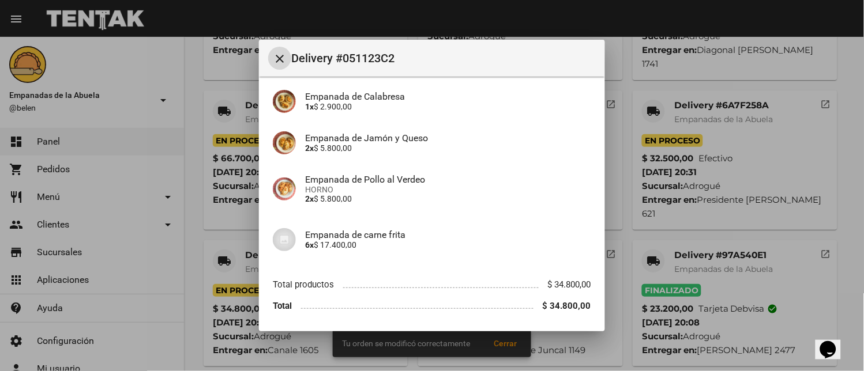
scroll to position [171, 0]
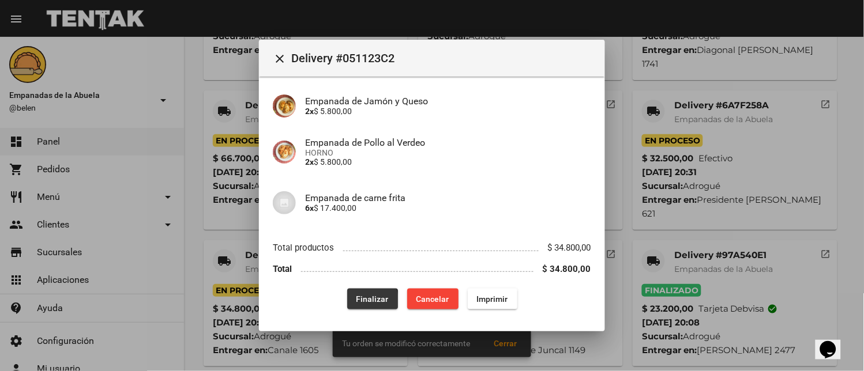
drag, startPoint x: 355, startPoint y: 301, endPoint x: 608, endPoint y: 160, distance: 290.0
click at [356, 301] on span "Finalizar" at bounding box center [372, 299] width 32 height 9
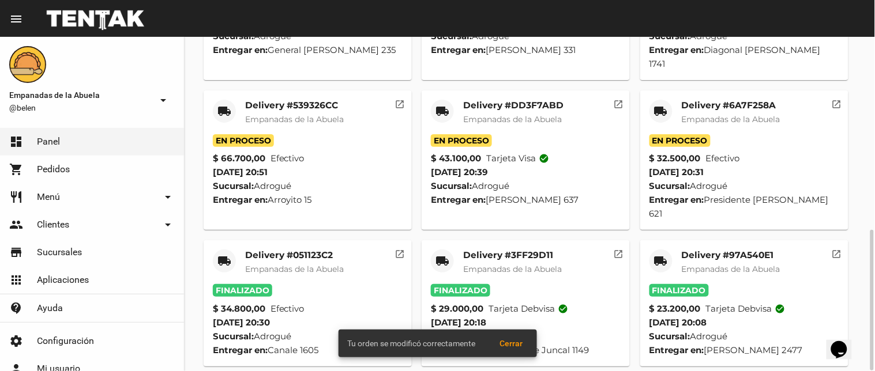
click at [651, 111] on div "local_shipping" at bounding box center [661, 111] width 23 height 23
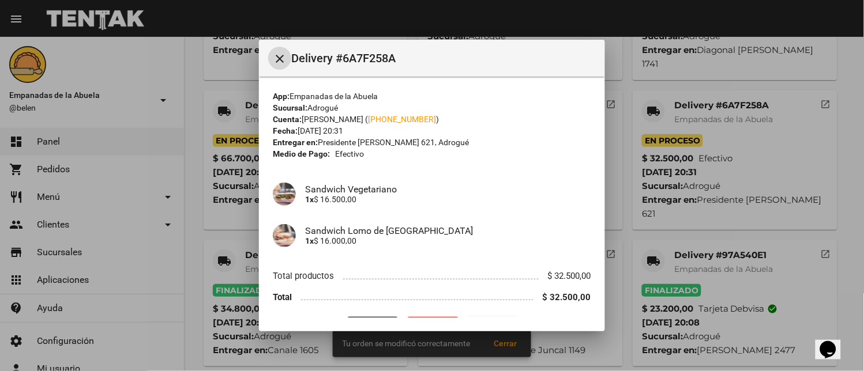
scroll to position [29, 0]
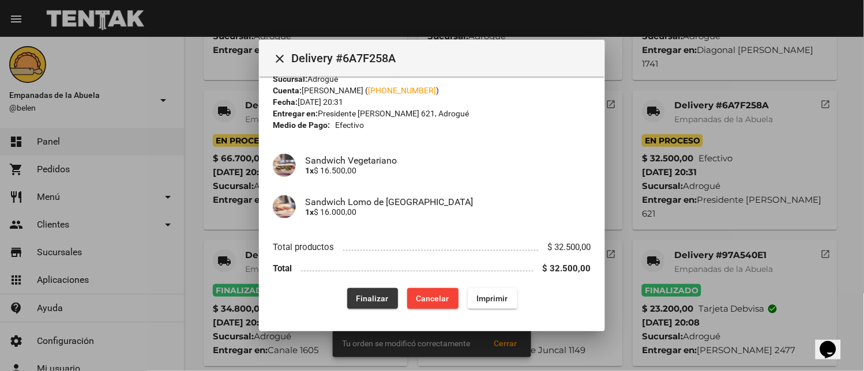
click at [379, 291] on button "Finalizar" at bounding box center [372, 298] width 51 height 21
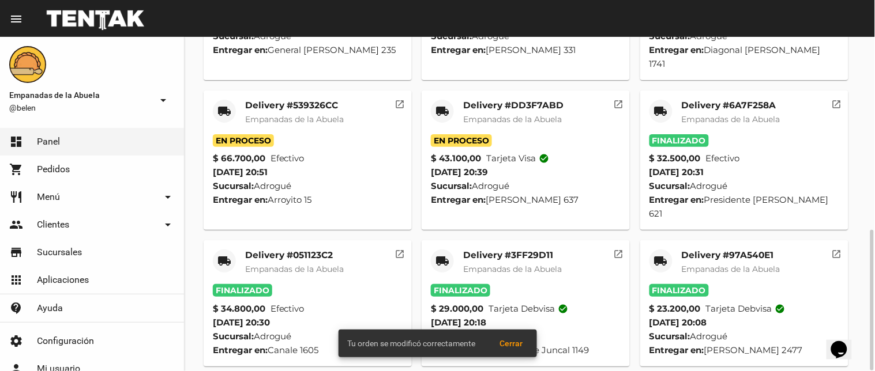
click at [439, 110] on mat-icon "local_shipping" at bounding box center [443, 111] width 14 height 14
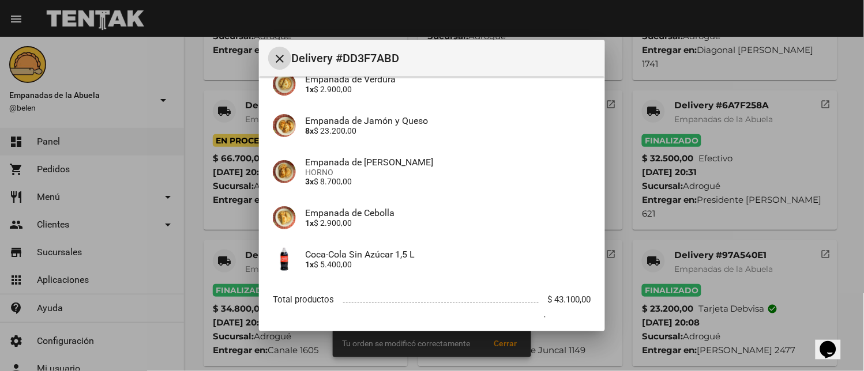
scroll to position [163, 0]
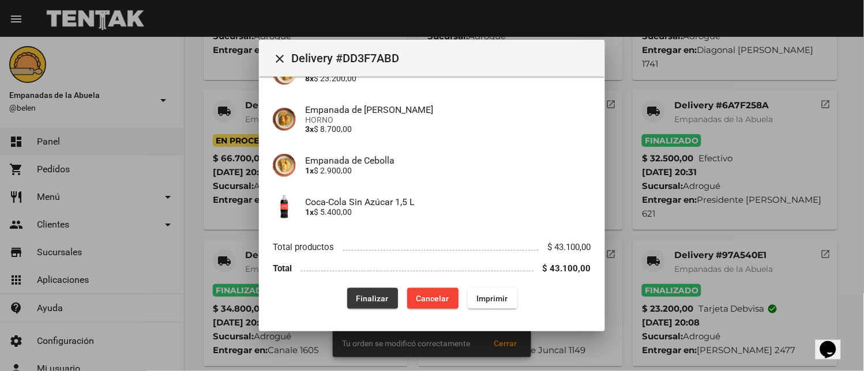
click at [362, 291] on button "Finalizar" at bounding box center [372, 298] width 51 height 21
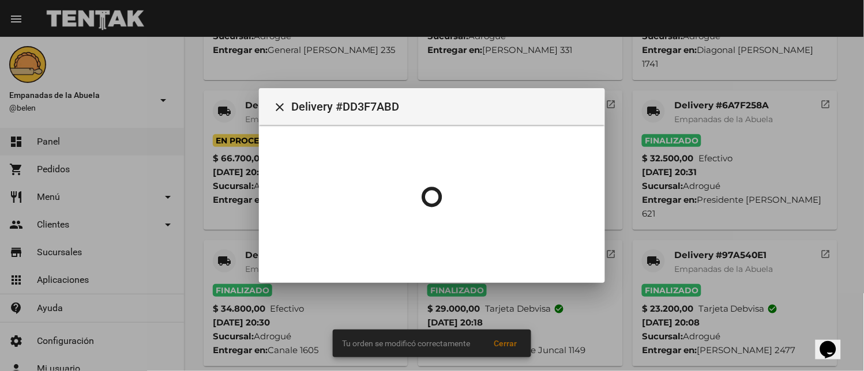
scroll to position [323, 0]
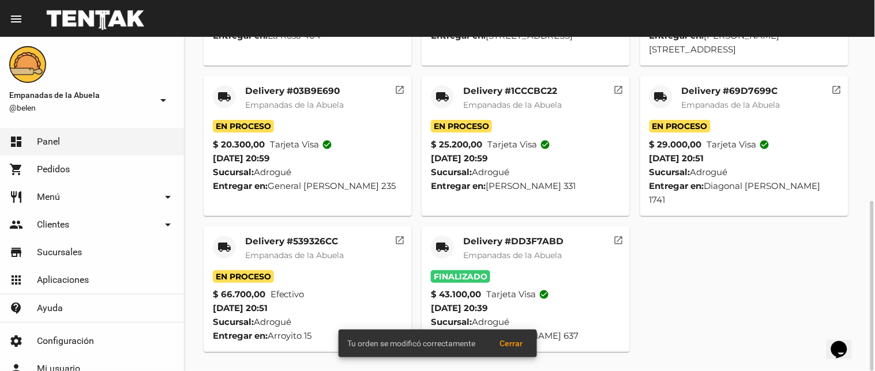
click at [228, 245] on mat-icon "local_shipping" at bounding box center [224, 248] width 14 height 14
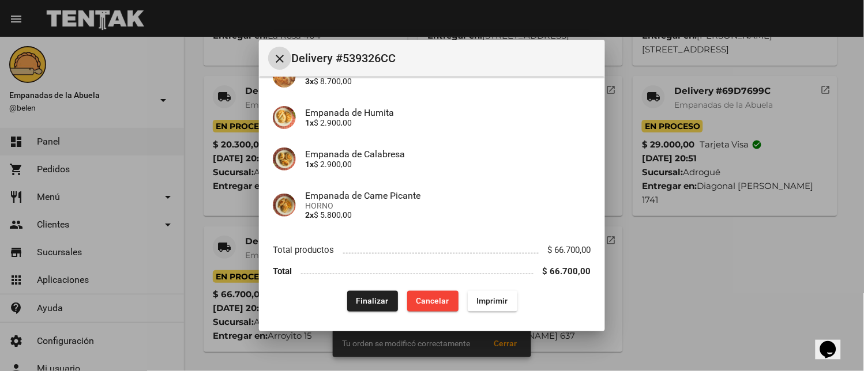
scroll to position [264, 0]
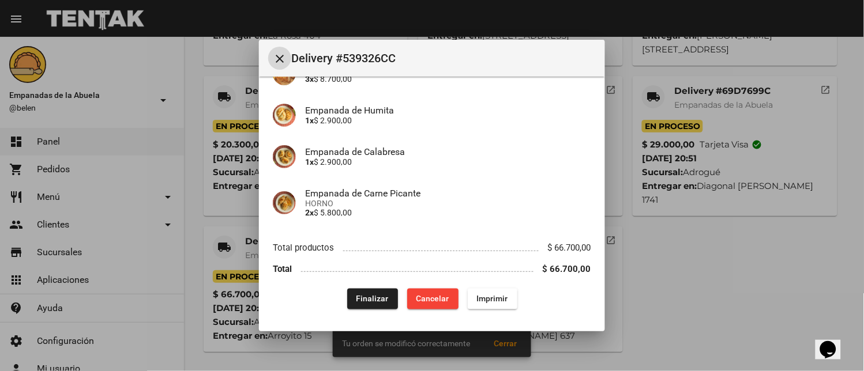
click at [360, 295] on span "Finalizar" at bounding box center [372, 299] width 32 height 9
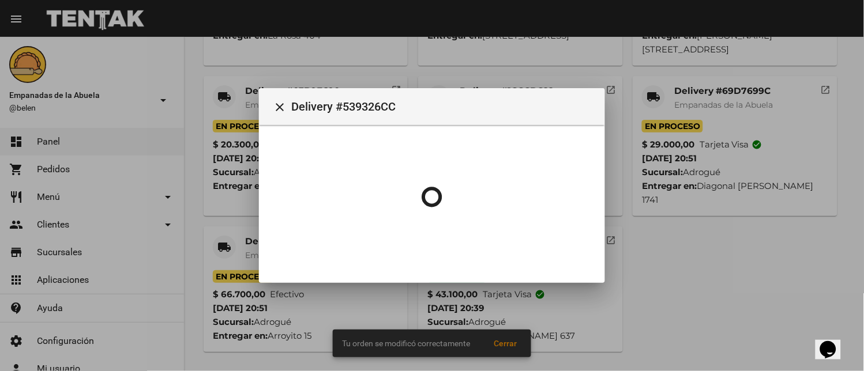
scroll to position [0, 0]
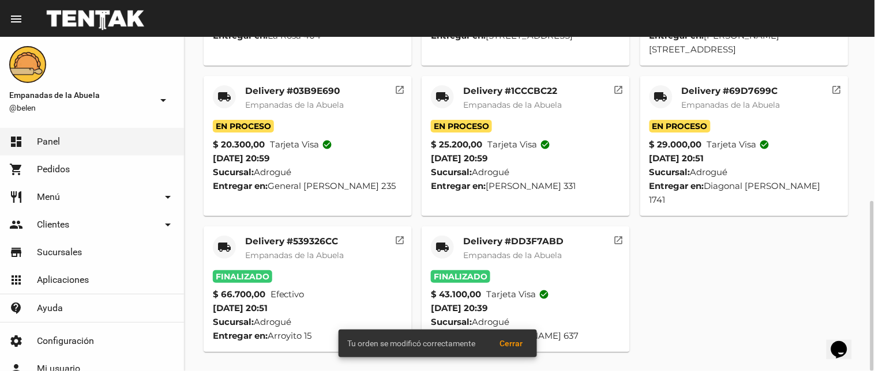
click at [663, 90] on mat-icon "local_shipping" at bounding box center [661, 97] width 14 height 14
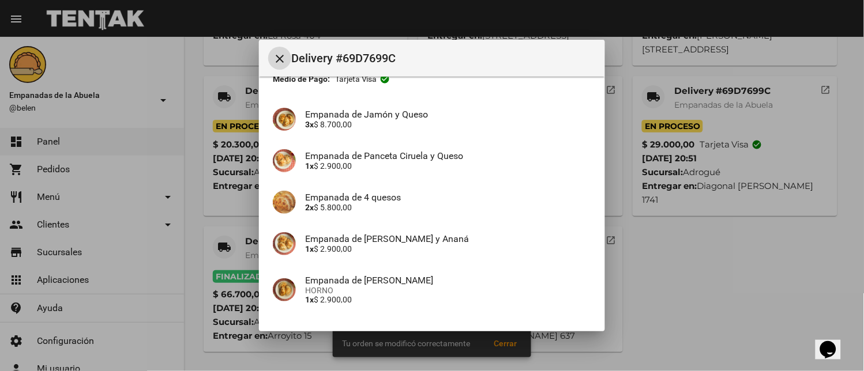
scroll to position [255, 0]
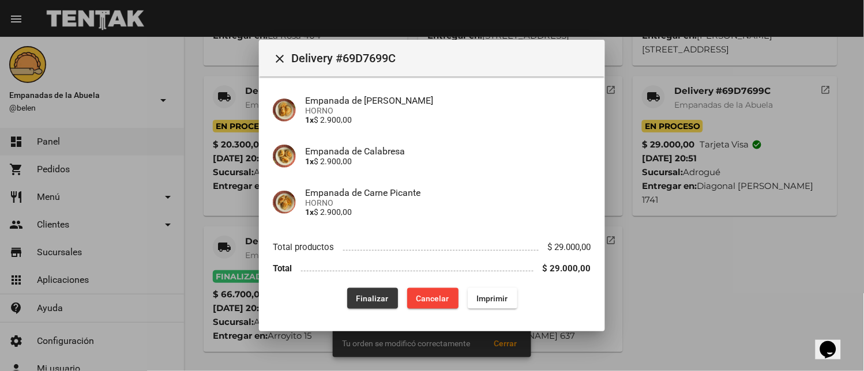
drag, startPoint x: 349, startPoint y: 290, endPoint x: 257, endPoint y: 371, distance: 122.2
click at [354, 296] on button "Finalizar" at bounding box center [372, 298] width 51 height 21
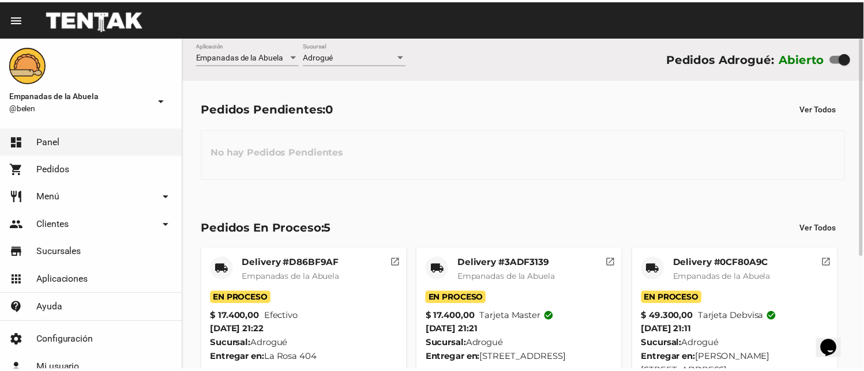
scroll to position [173, 0]
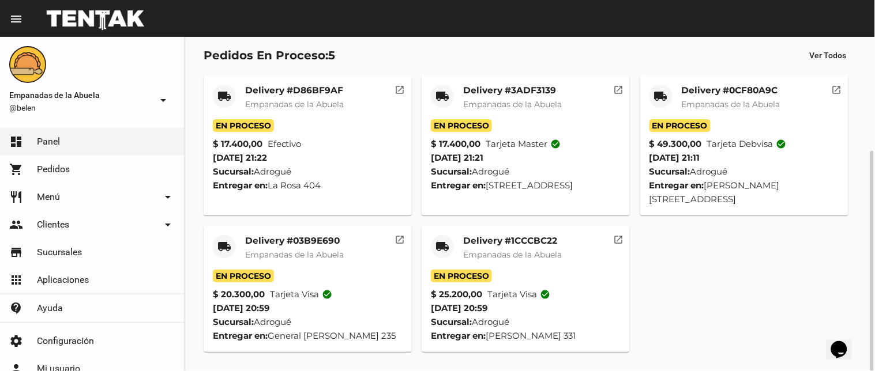
click at [445, 241] on mat-icon "local_shipping" at bounding box center [443, 247] width 14 height 14
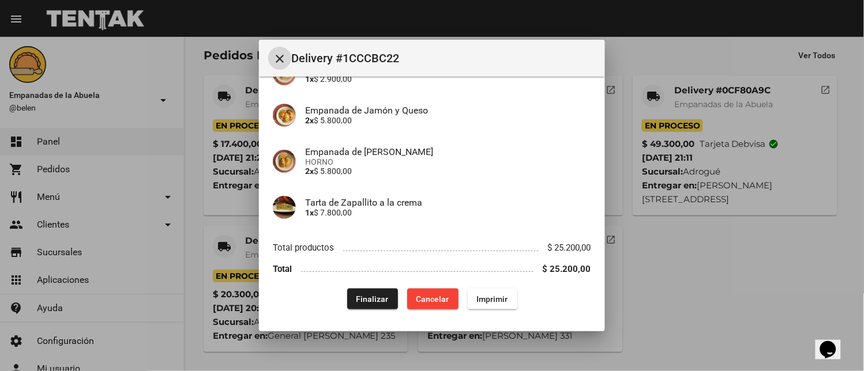
scroll to position [163, 0]
click at [347, 296] on button "Finalizar" at bounding box center [372, 298] width 51 height 21
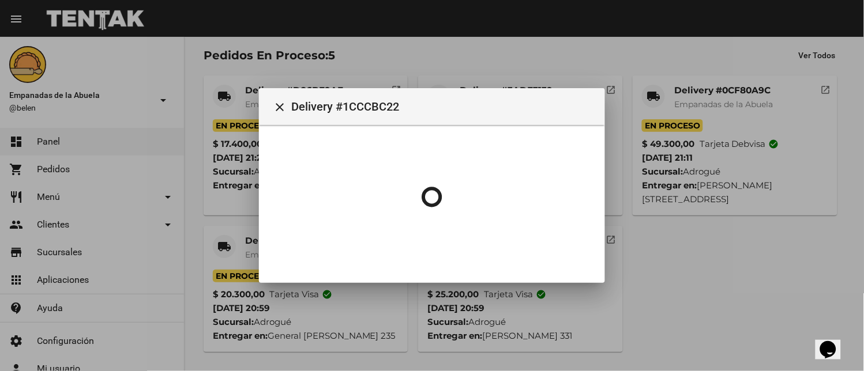
scroll to position [0, 0]
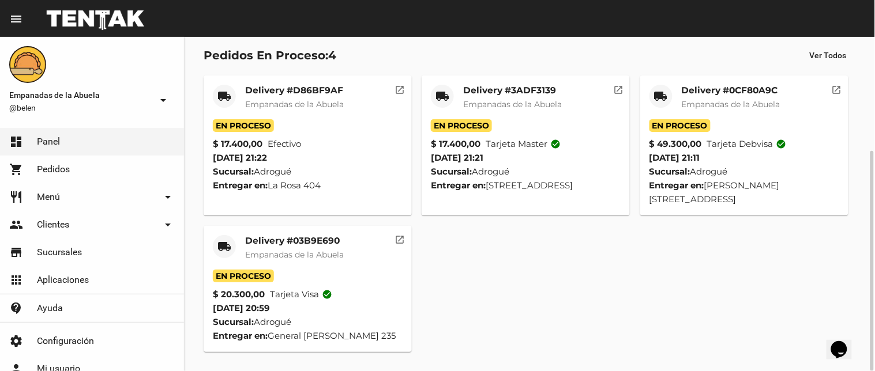
click at [287, 257] on span "Empanadas de la Abuela" at bounding box center [294, 255] width 99 height 10
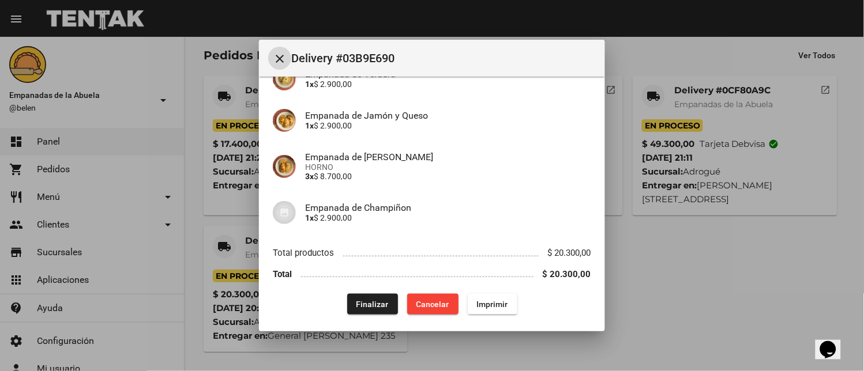
scroll to position [163, 0]
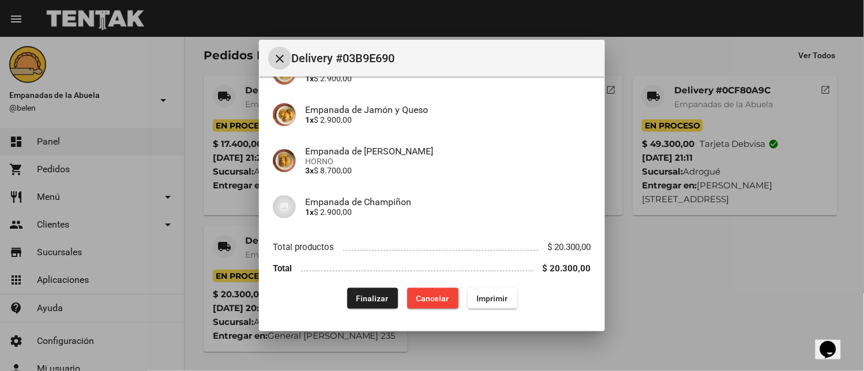
click at [356, 290] on button "Finalizar" at bounding box center [372, 298] width 51 height 21
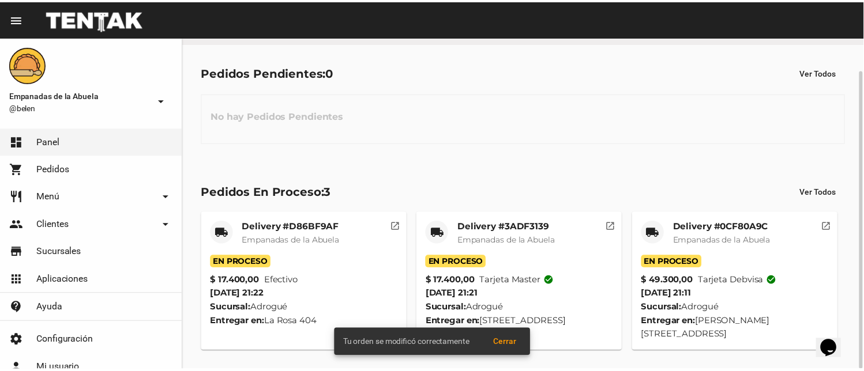
scroll to position [36, 0]
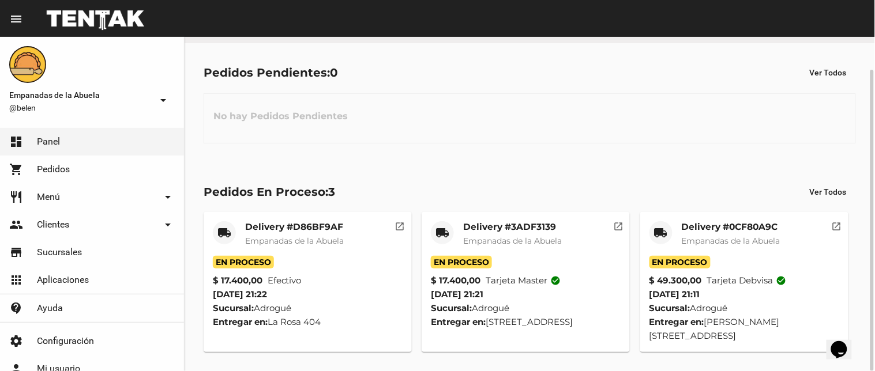
click at [663, 223] on div "local_shipping" at bounding box center [661, 233] width 23 height 23
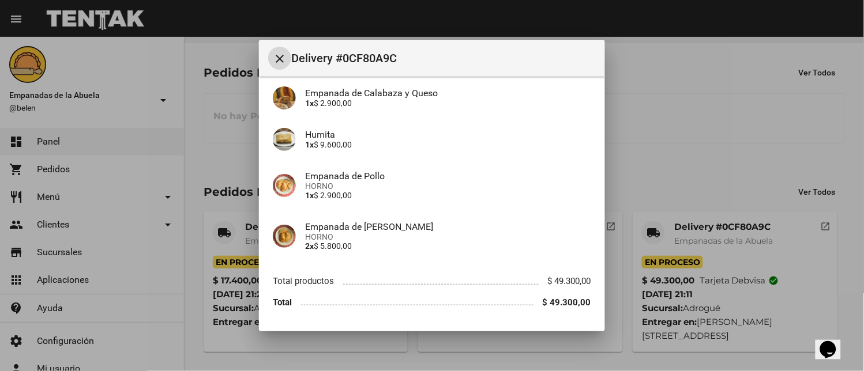
scroll to position [192, 0]
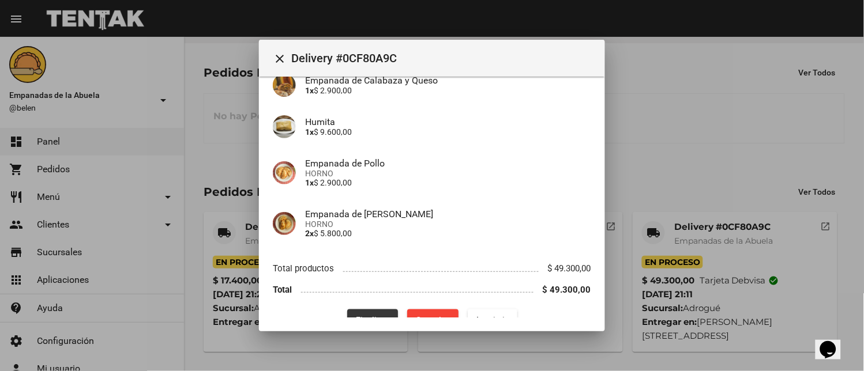
drag, startPoint x: 365, startPoint y: 316, endPoint x: 369, endPoint y: 310, distance: 6.6
click at [365, 316] on span "Finalizar" at bounding box center [372, 320] width 32 height 9
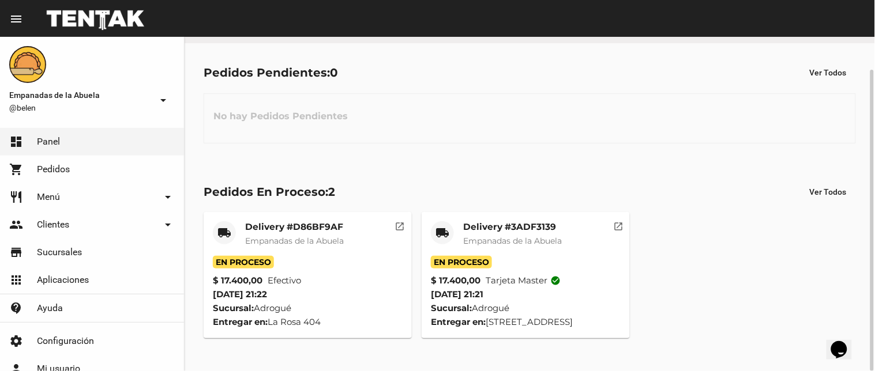
click at [470, 241] on span "Empanadas de la Abuela" at bounding box center [512, 241] width 99 height 10
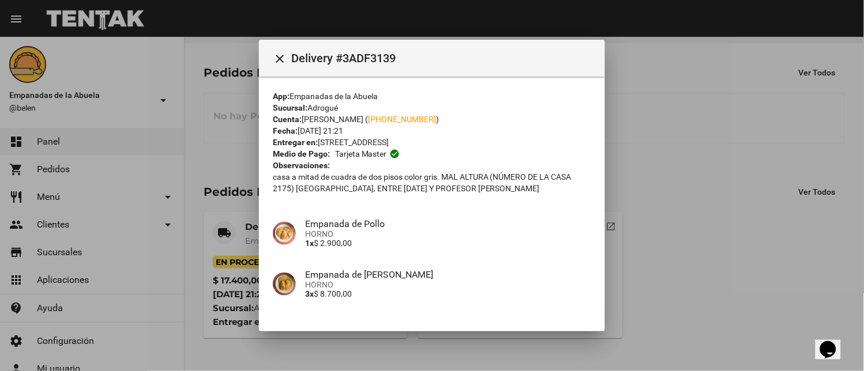
scroll to position [164, 0]
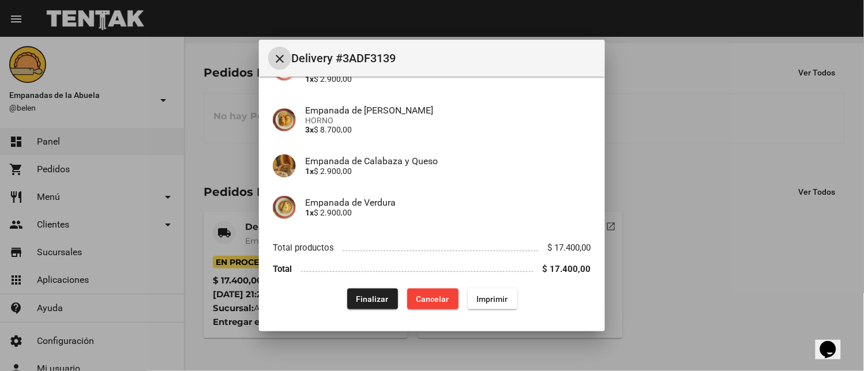
click at [356, 299] on span "Finalizar" at bounding box center [372, 299] width 32 height 9
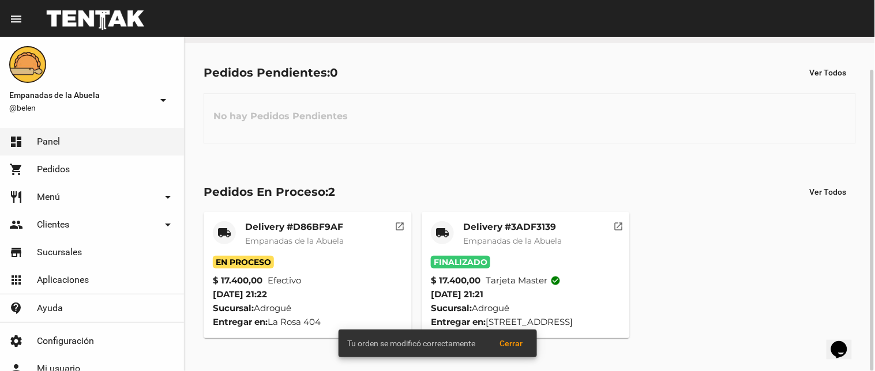
click at [250, 232] on mat-card-title "Delivery #D86BF9AF" at bounding box center [294, 228] width 99 height 12
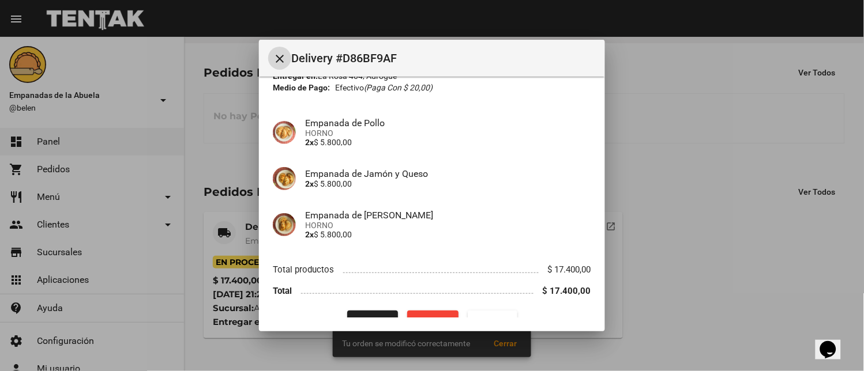
scroll to position [89, 0]
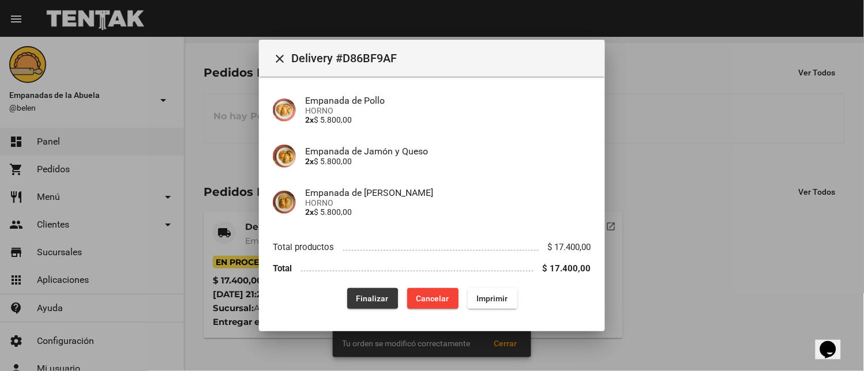
click at [356, 299] on span "Finalizar" at bounding box center [372, 298] width 32 height 9
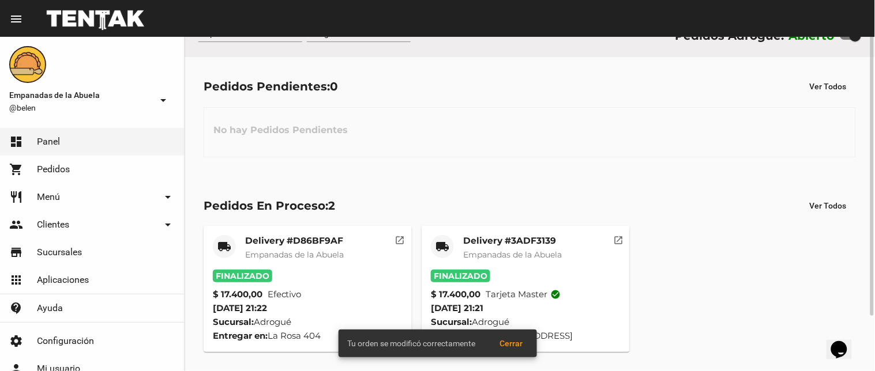
scroll to position [0, 0]
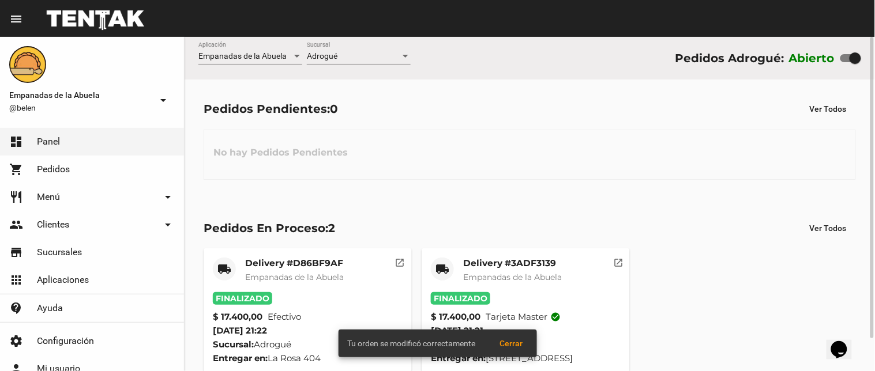
click at [348, 55] on div "Adrogué" at bounding box center [353, 56] width 93 height 9
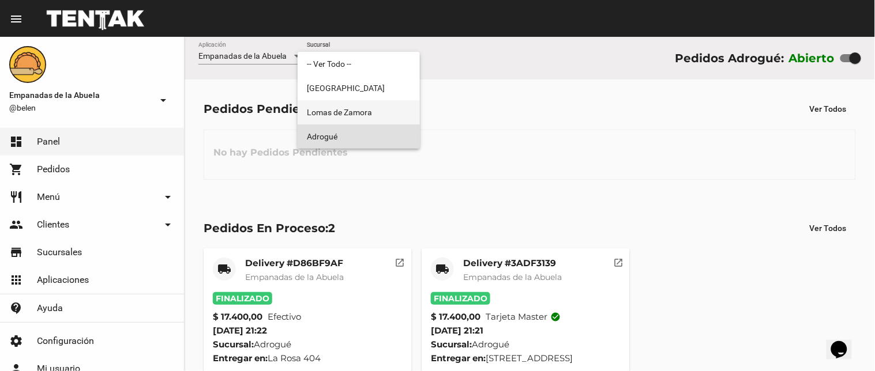
click at [367, 117] on span "Lomas de Zamora" at bounding box center [359, 112] width 104 height 24
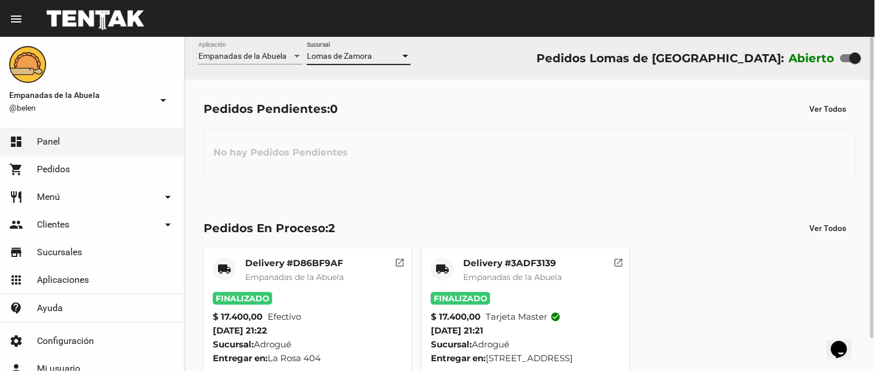
click at [356, 52] on span "Lomas de Zamora" at bounding box center [339, 55] width 65 height 9
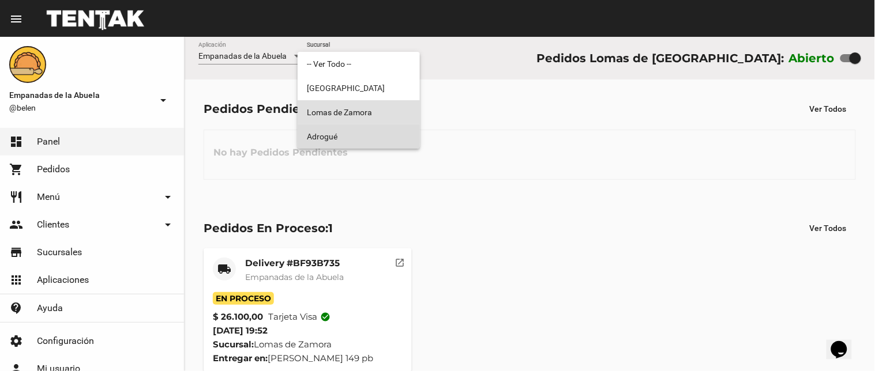
click at [343, 145] on span "Adrogué" at bounding box center [359, 137] width 104 height 24
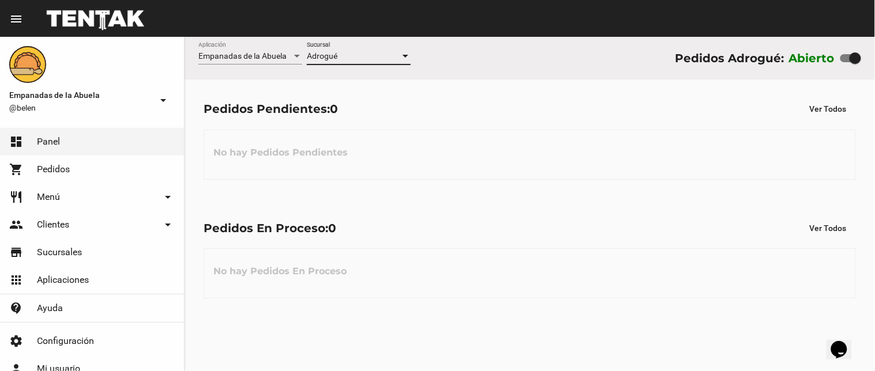
click at [379, 53] on div "Adrogué" at bounding box center [353, 56] width 93 height 9
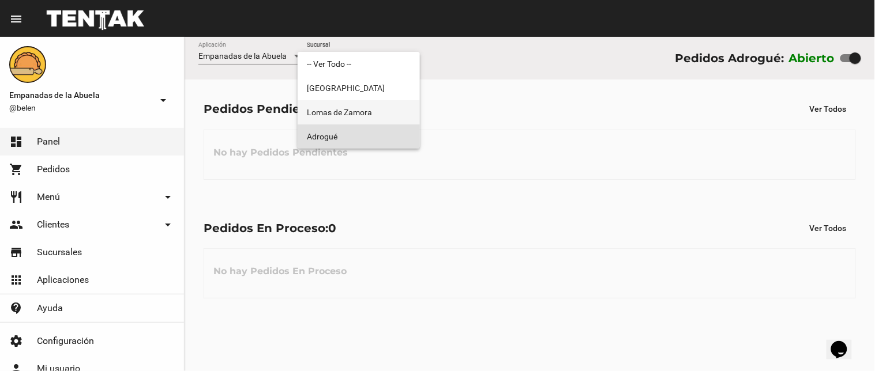
click at [365, 113] on span "Lomas de Zamora" at bounding box center [359, 112] width 104 height 24
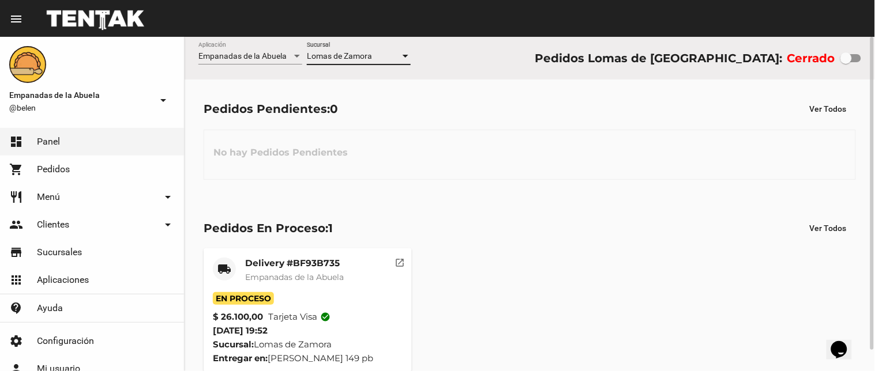
click at [373, 55] on div "Lomas de Zamora" at bounding box center [353, 56] width 93 height 9
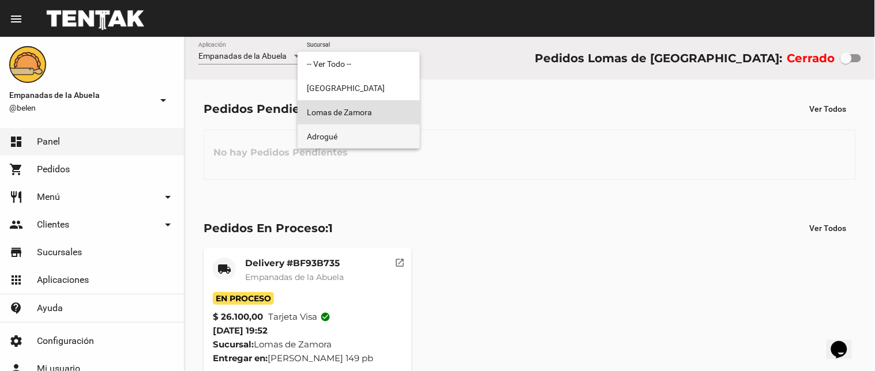
click at [358, 140] on span "Adrogué" at bounding box center [359, 137] width 104 height 24
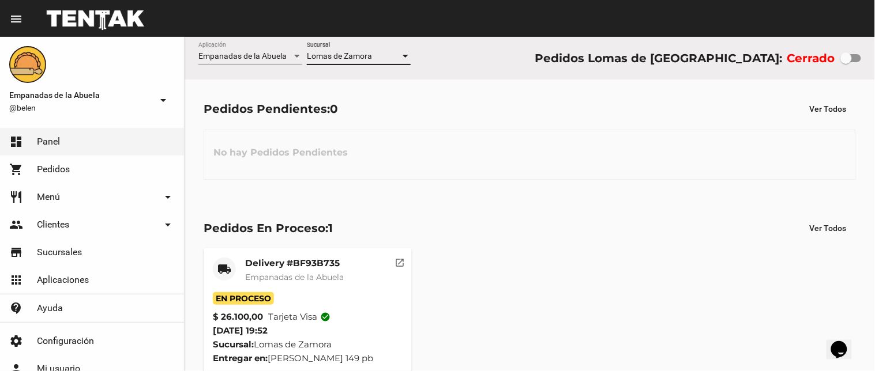
checkbox input "true"
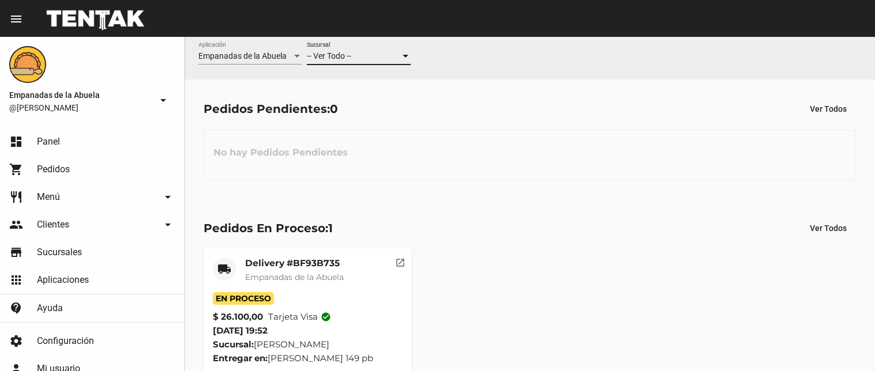
click at [361, 59] on div "-- Ver Todo --" at bounding box center [353, 56] width 93 height 9
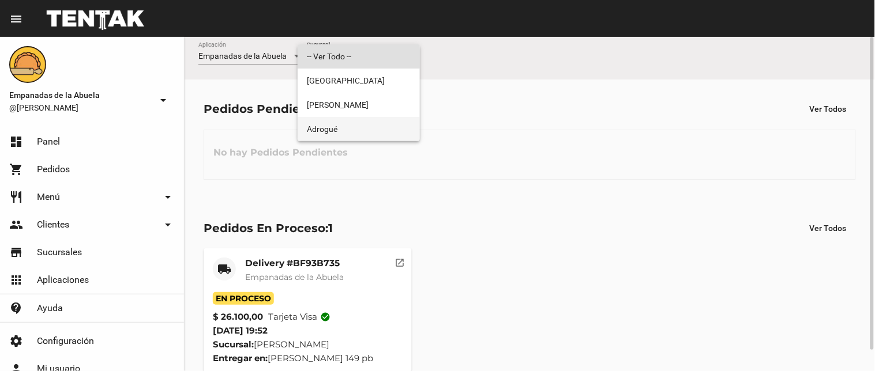
click at [358, 123] on span "Adrogué" at bounding box center [359, 129] width 104 height 24
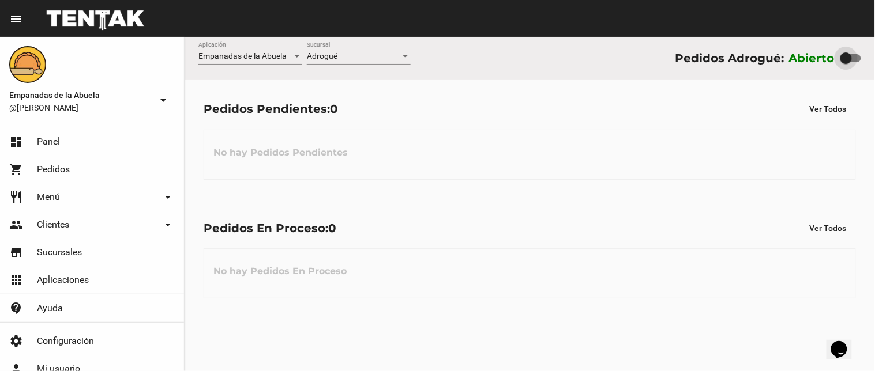
drag, startPoint x: 854, startPoint y: 58, endPoint x: 237, endPoint y: 279, distance: 655.0
click at [793, 65] on div "Abierto" at bounding box center [825, 58] width 72 height 18
checkbox input "false"
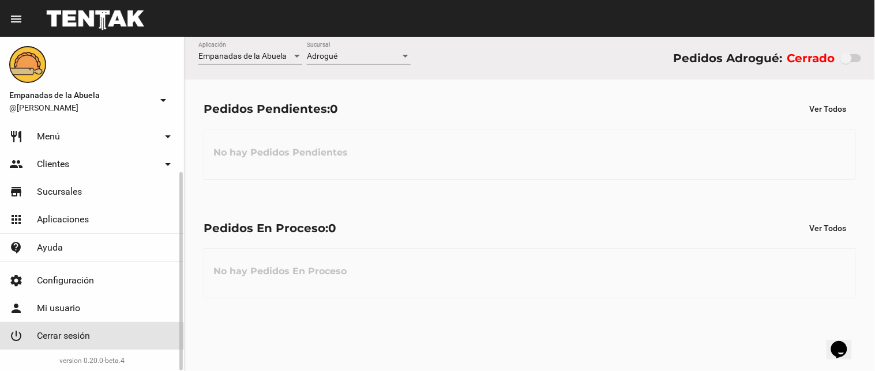
drag, startPoint x: 110, startPoint y: 348, endPoint x: 145, endPoint y: 333, distance: 38.8
click at [118, 348] on link "power_settings_new Cerrar sesión" at bounding box center [92, 336] width 184 height 28
